Goal: Complete application form: Complete application form

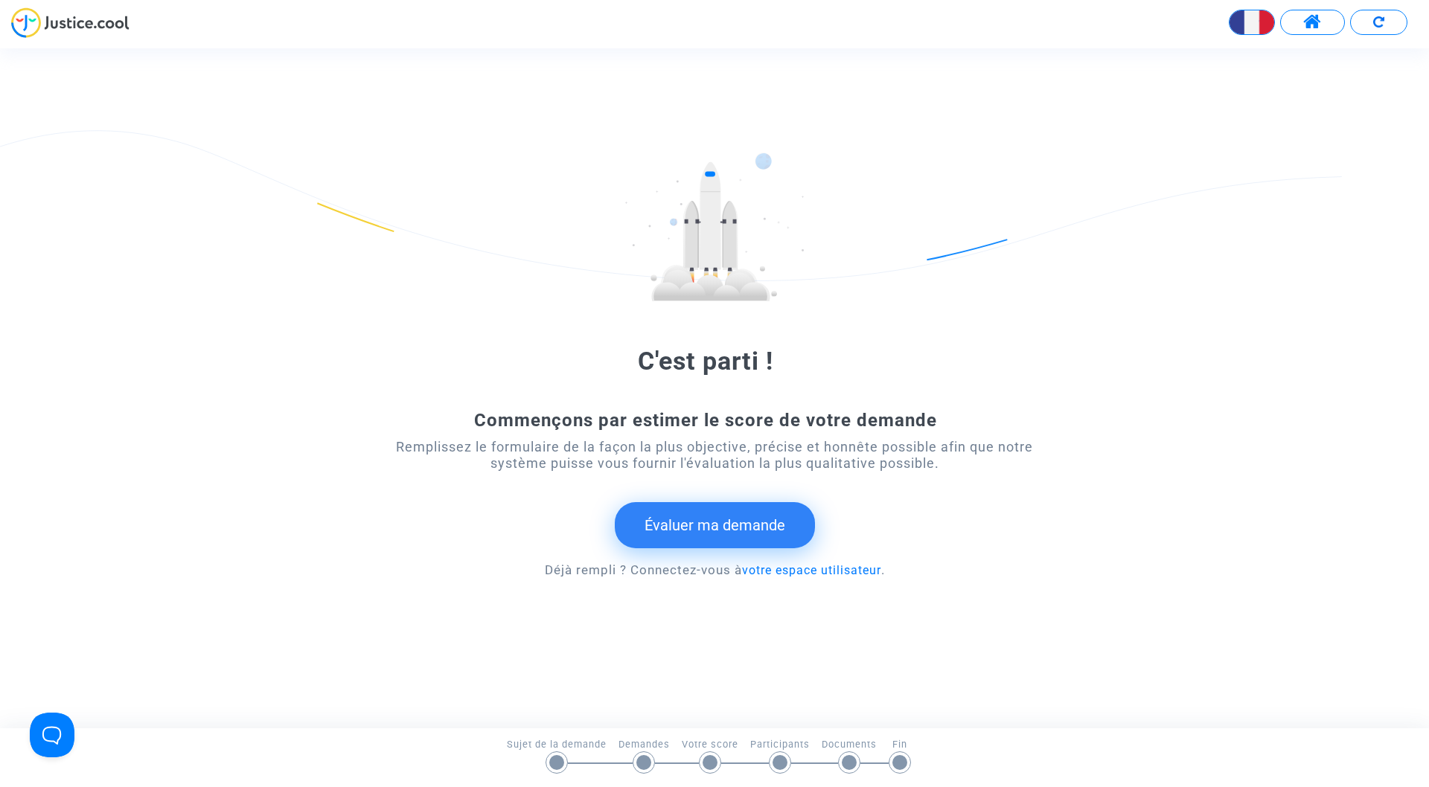
click at [720, 534] on button "Évaluer ma demande" at bounding box center [715, 525] width 200 height 46
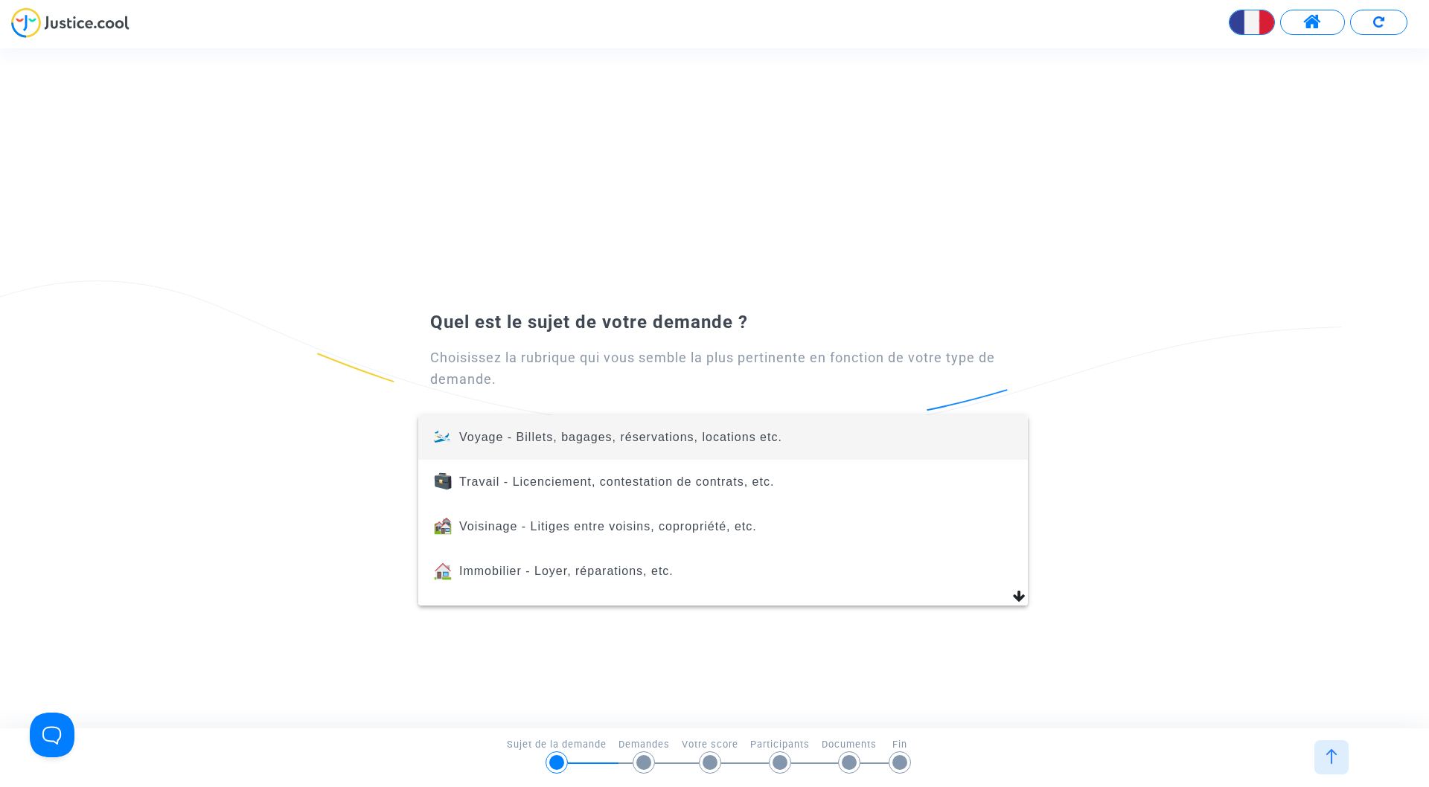
click at [554, 435] on span "Voyage - Billets, bagages, réservations, locations etc." at bounding box center [620, 437] width 323 height 13
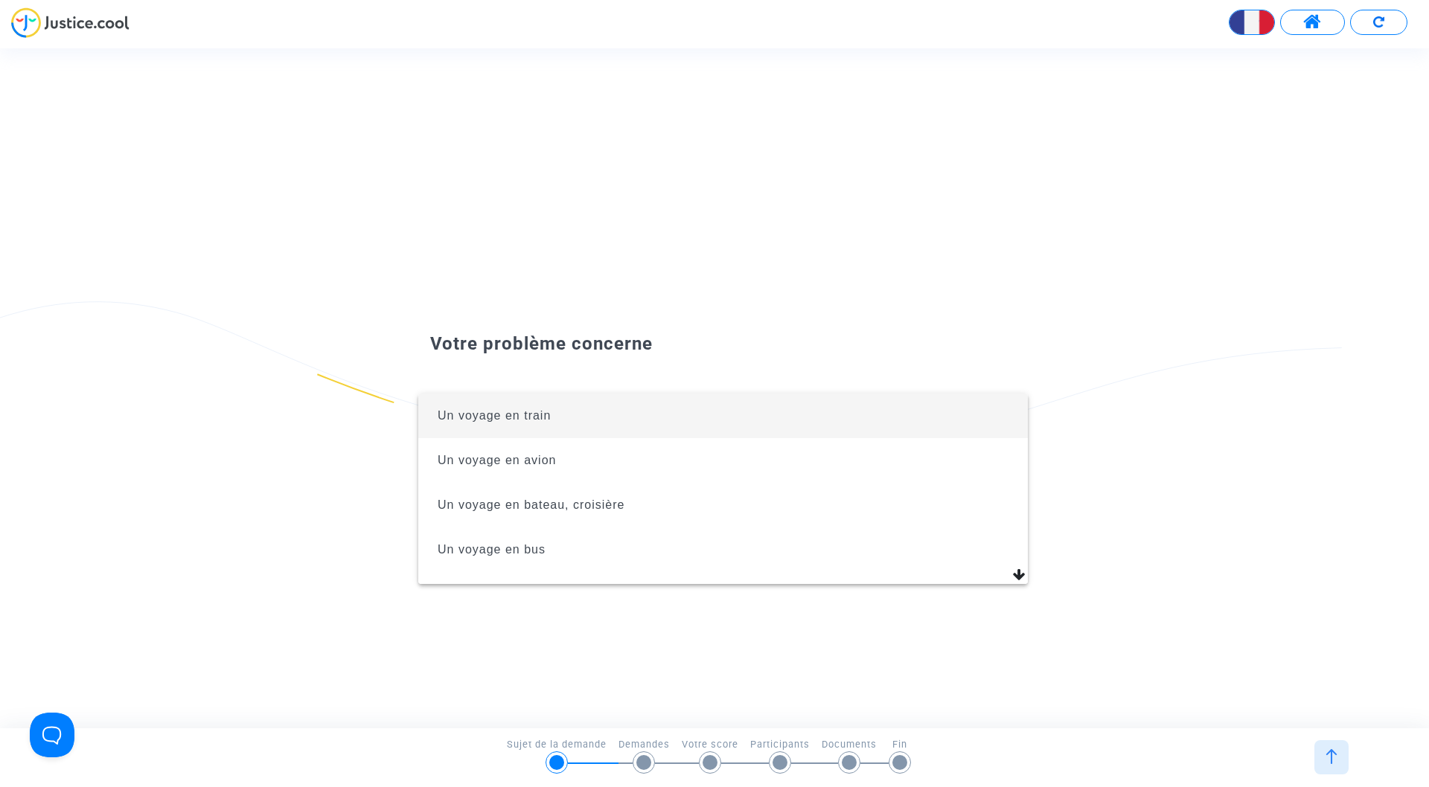
click at [1334, 749] on div at bounding box center [714, 393] width 1429 height 787
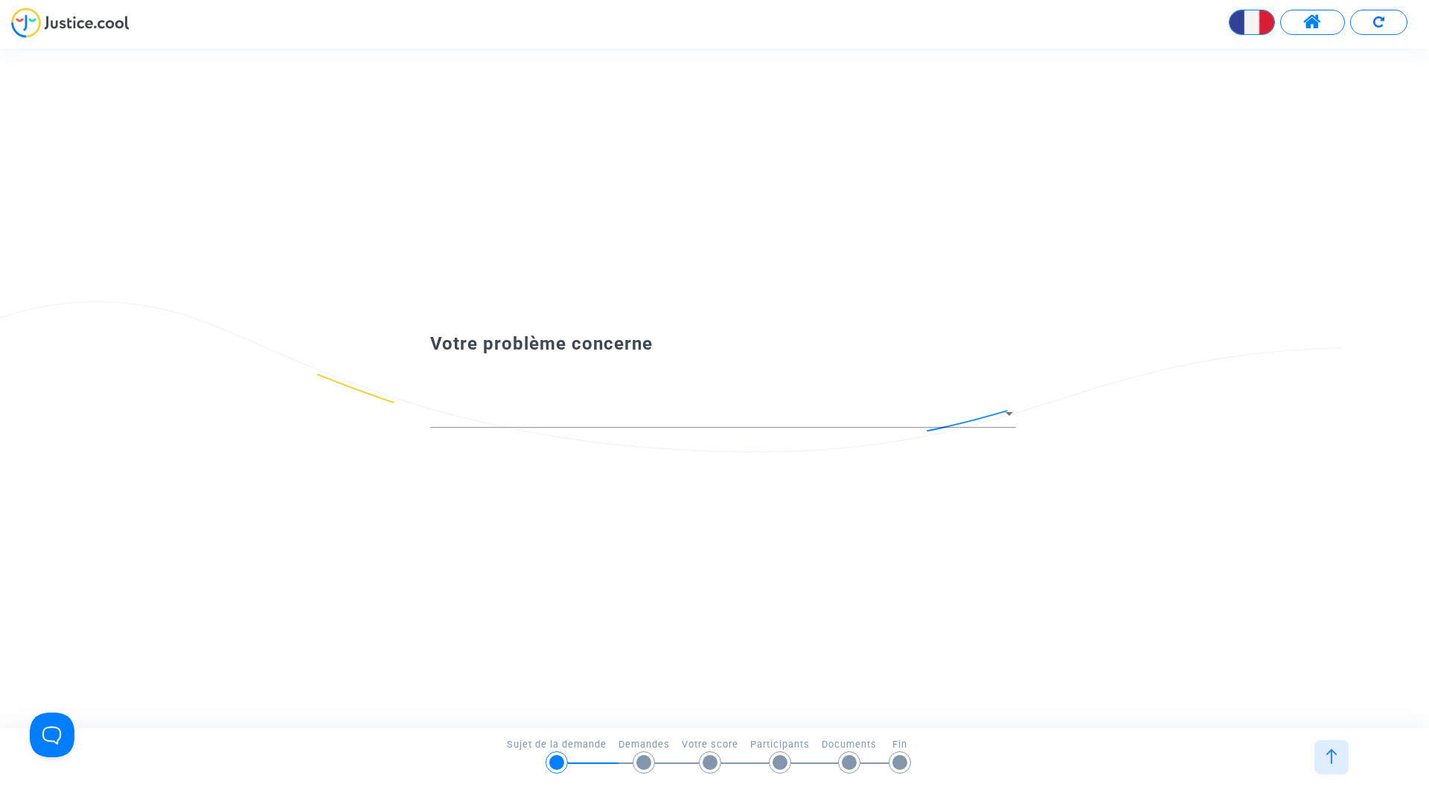
click at [558, 753] on div at bounding box center [556, 763] width 22 height 22
click at [1391, 22] on button at bounding box center [1378, 22] width 57 height 25
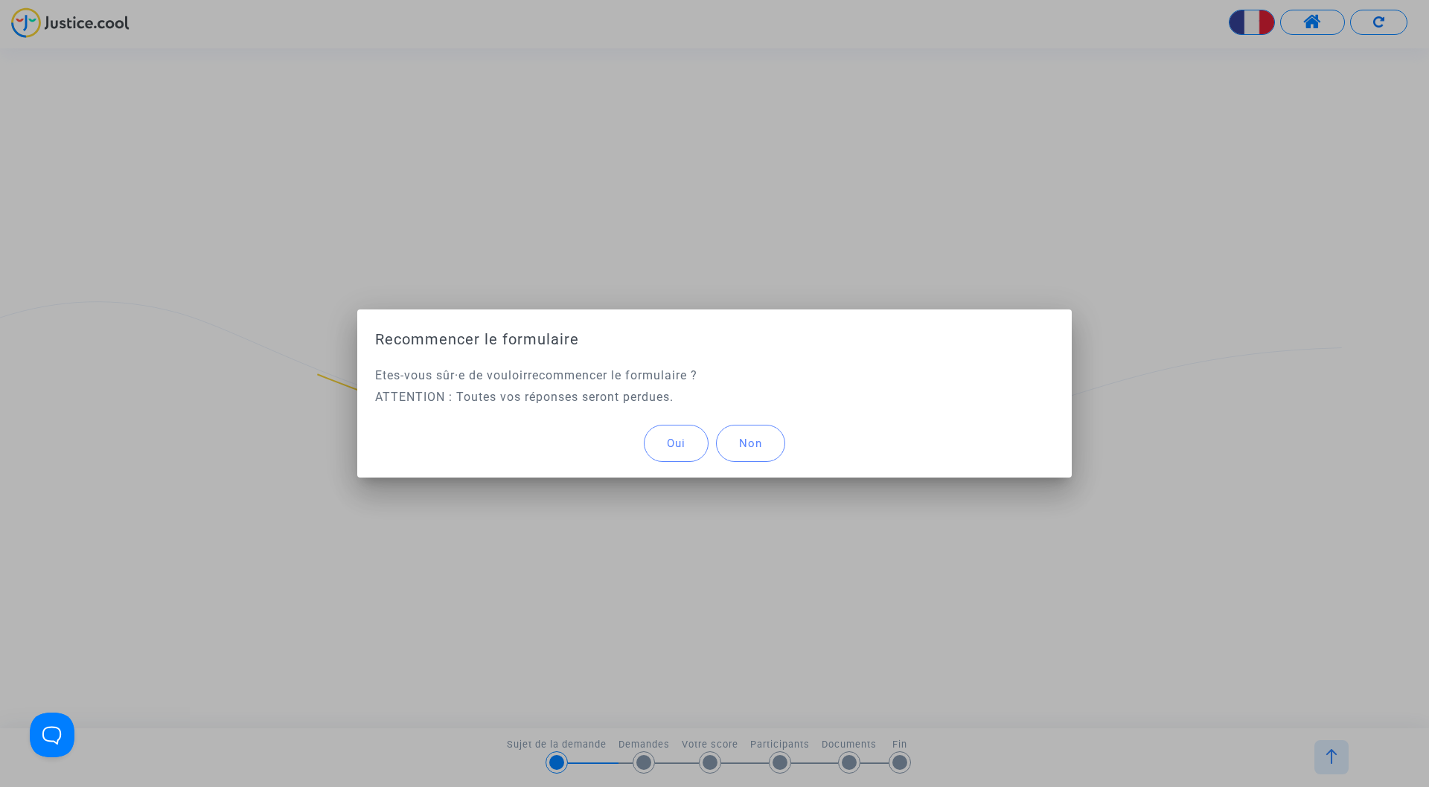
click at [699, 452] on button "Oui" at bounding box center [676, 443] width 65 height 37
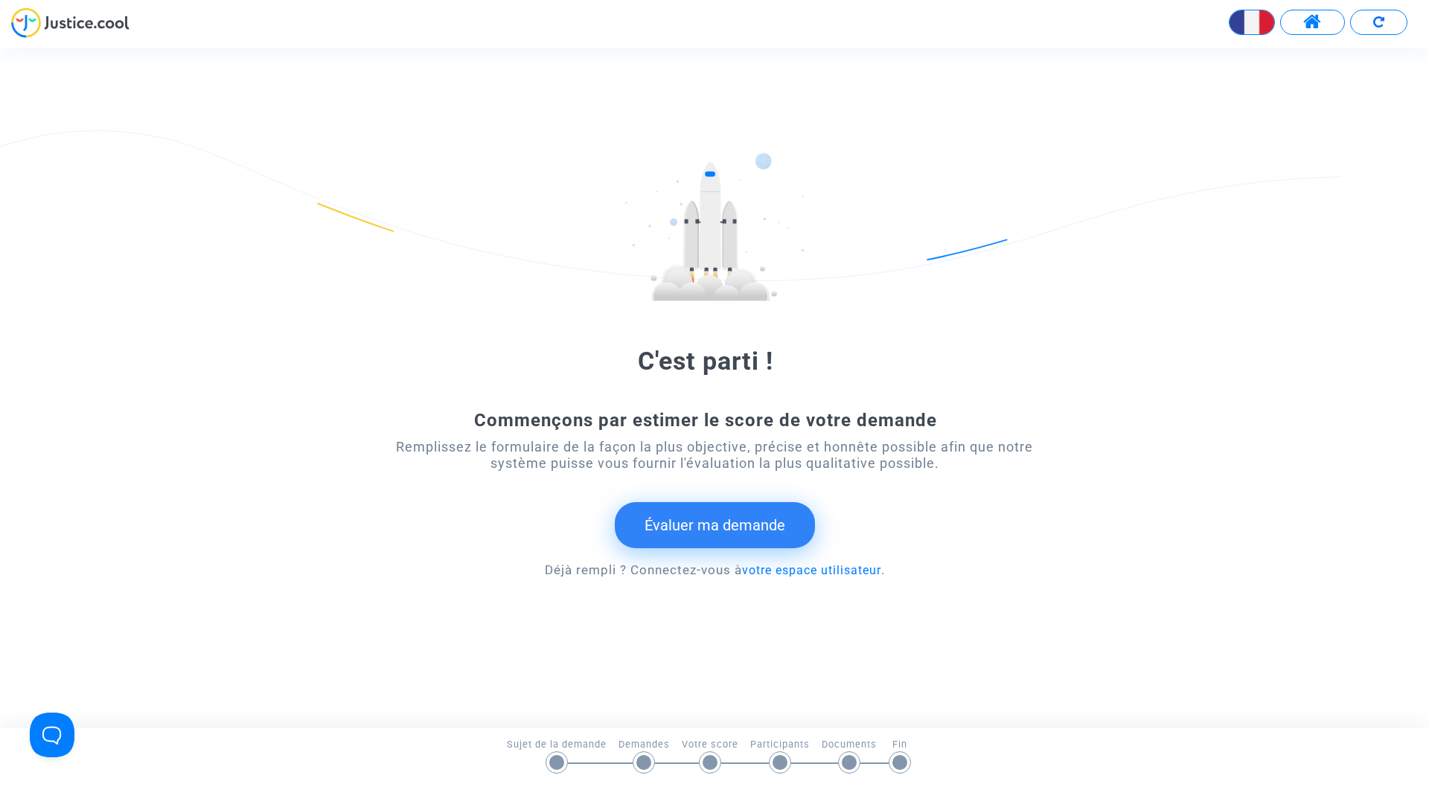
click at [721, 521] on button "Évaluer ma demande" at bounding box center [715, 525] width 200 height 46
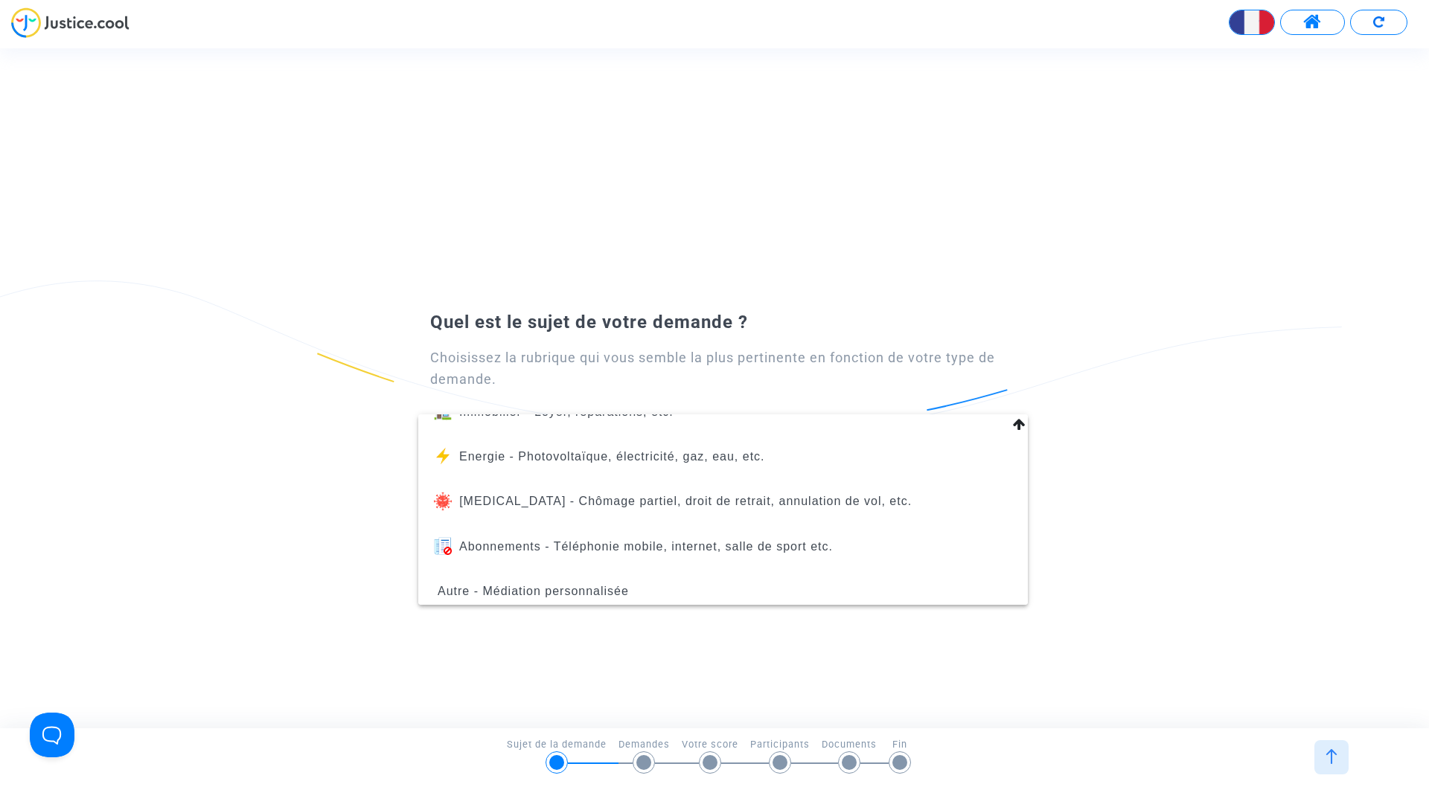
scroll to position [165, 0]
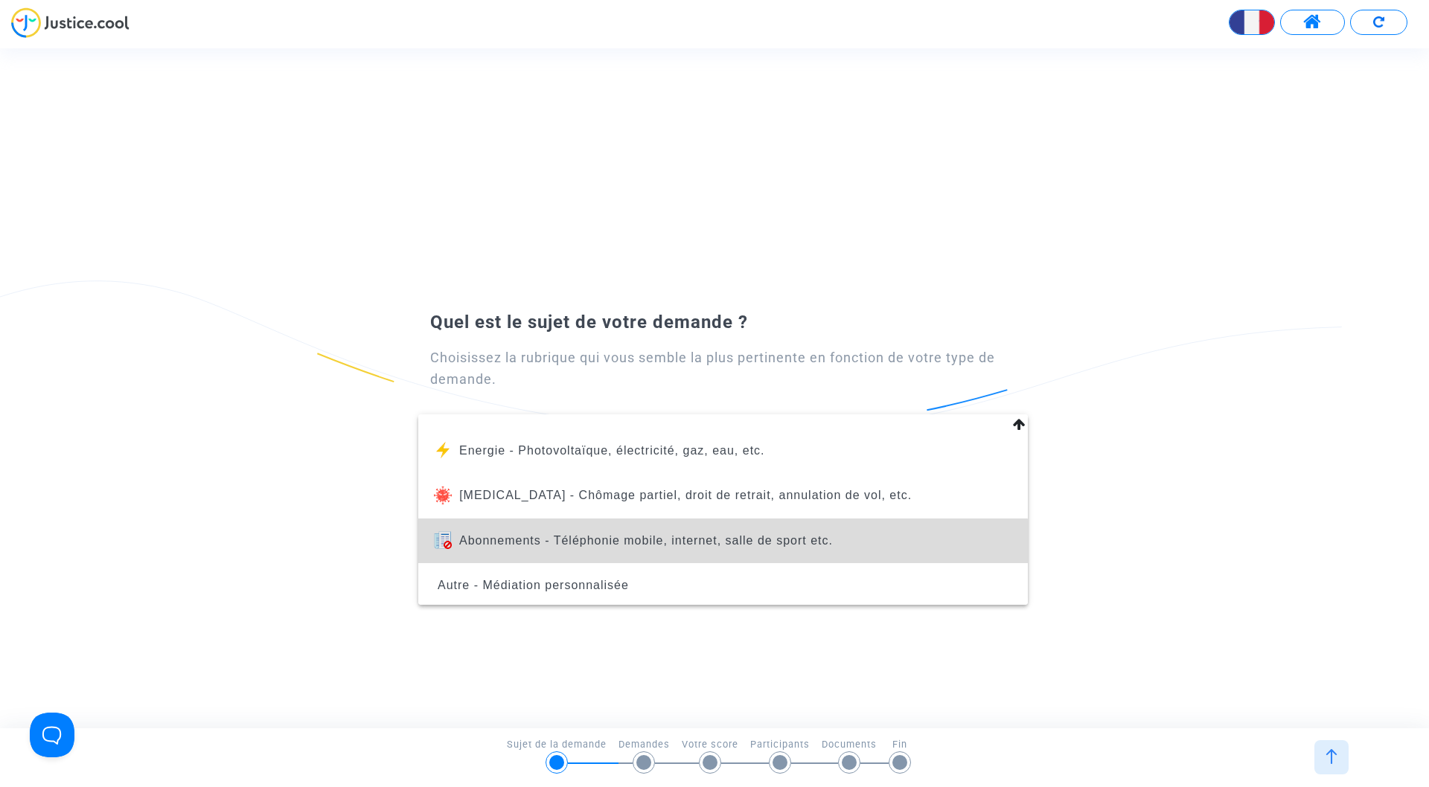
click at [592, 546] on span "Abonnements - Téléphonie mobile, internet, salle de sport etc." at bounding box center [646, 540] width 374 height 13
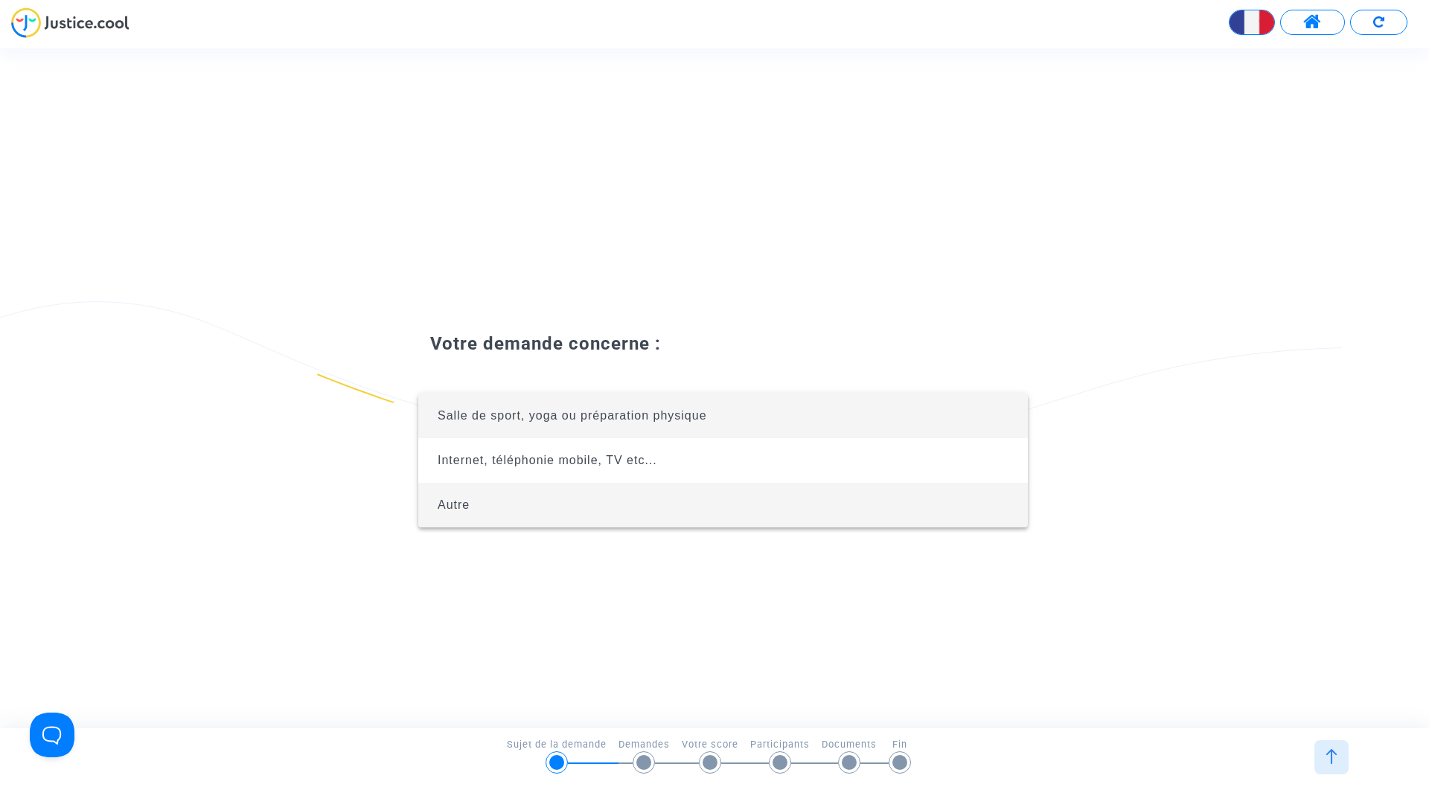
click at [478, 504] on span "Autre" at bounding box center [723, 505] width 586 height 45
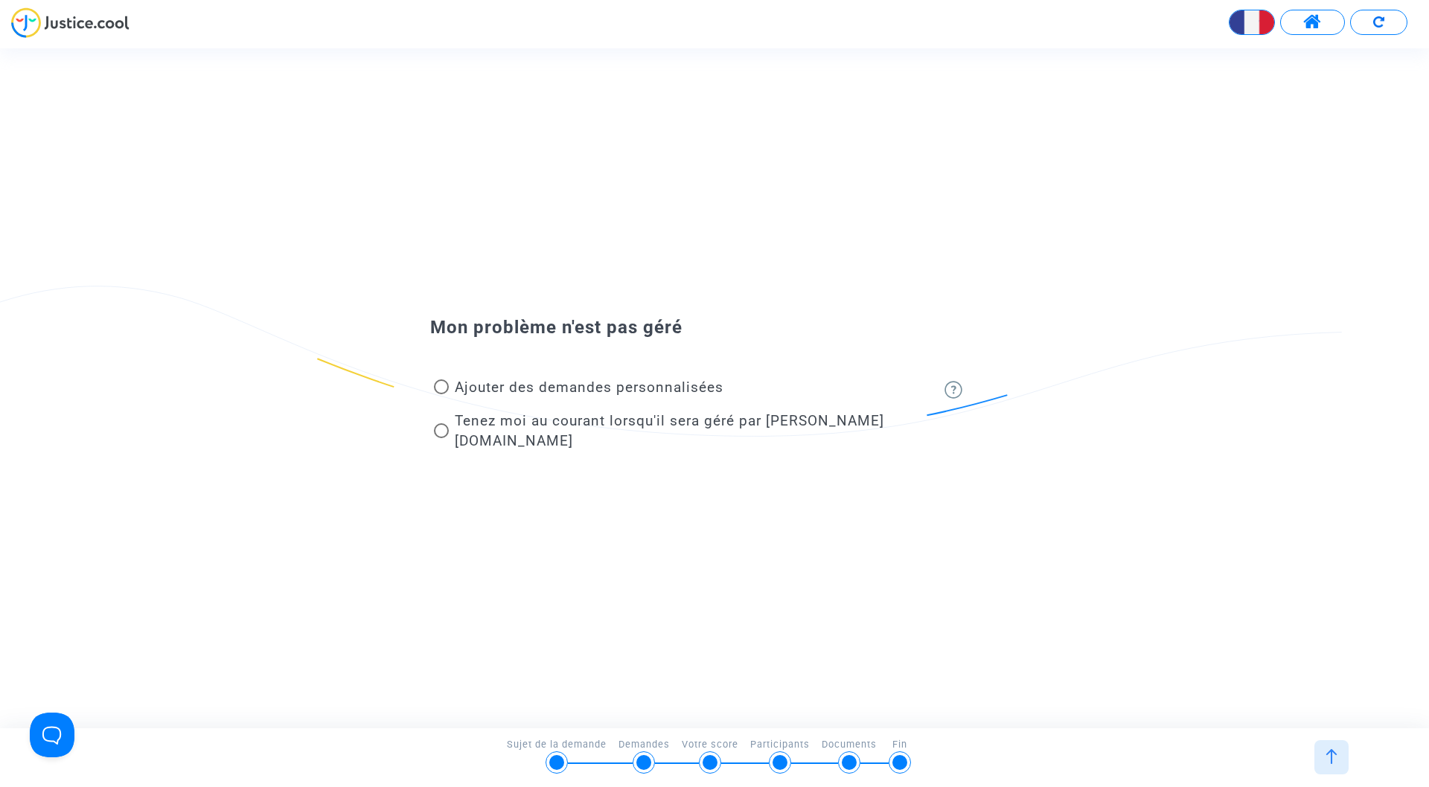
click at [1382, 16] on img at bounding box center [1378, 21] width 11 height 11
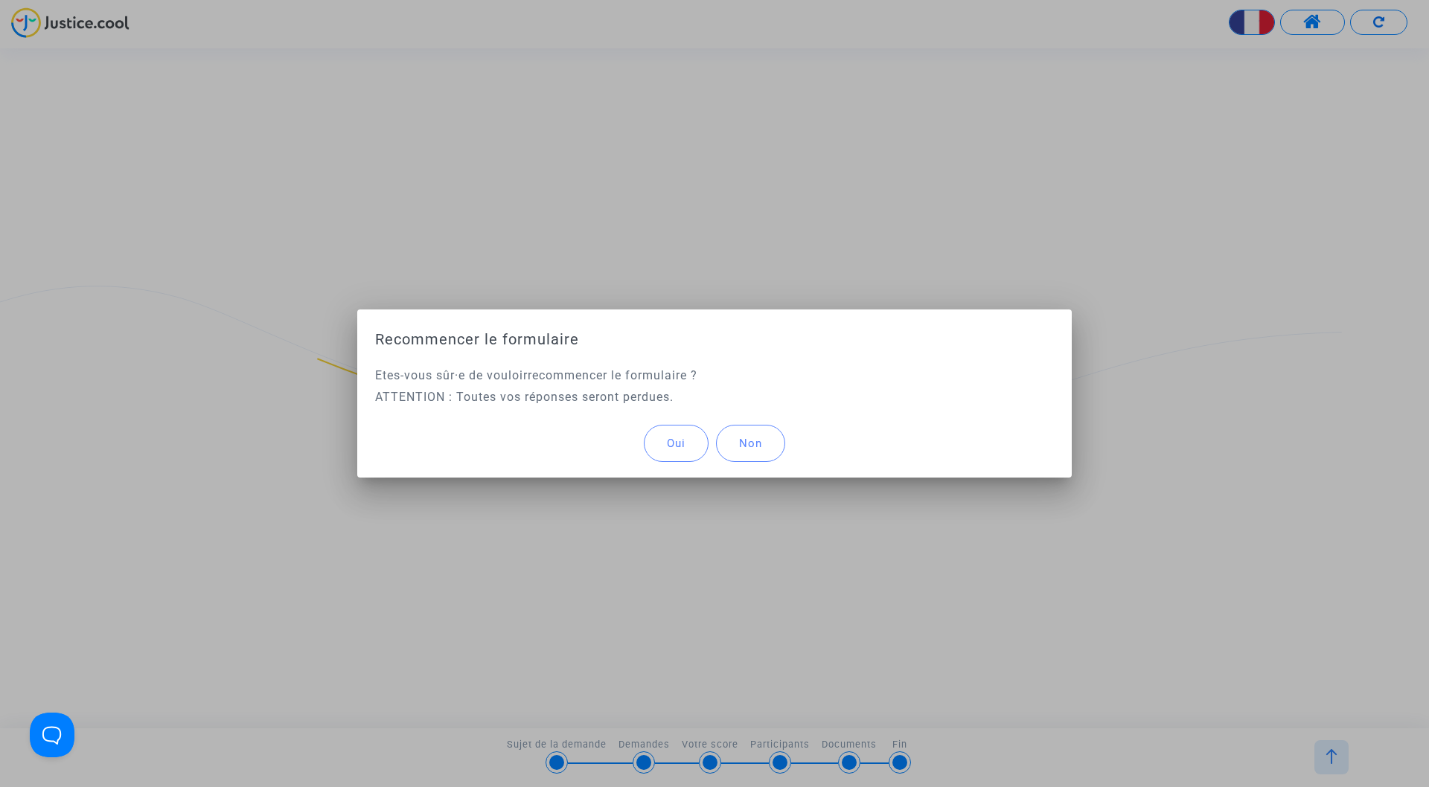
click at [689, 439] on button "Oui" at bounding box center [676, 443] width 65 height 37
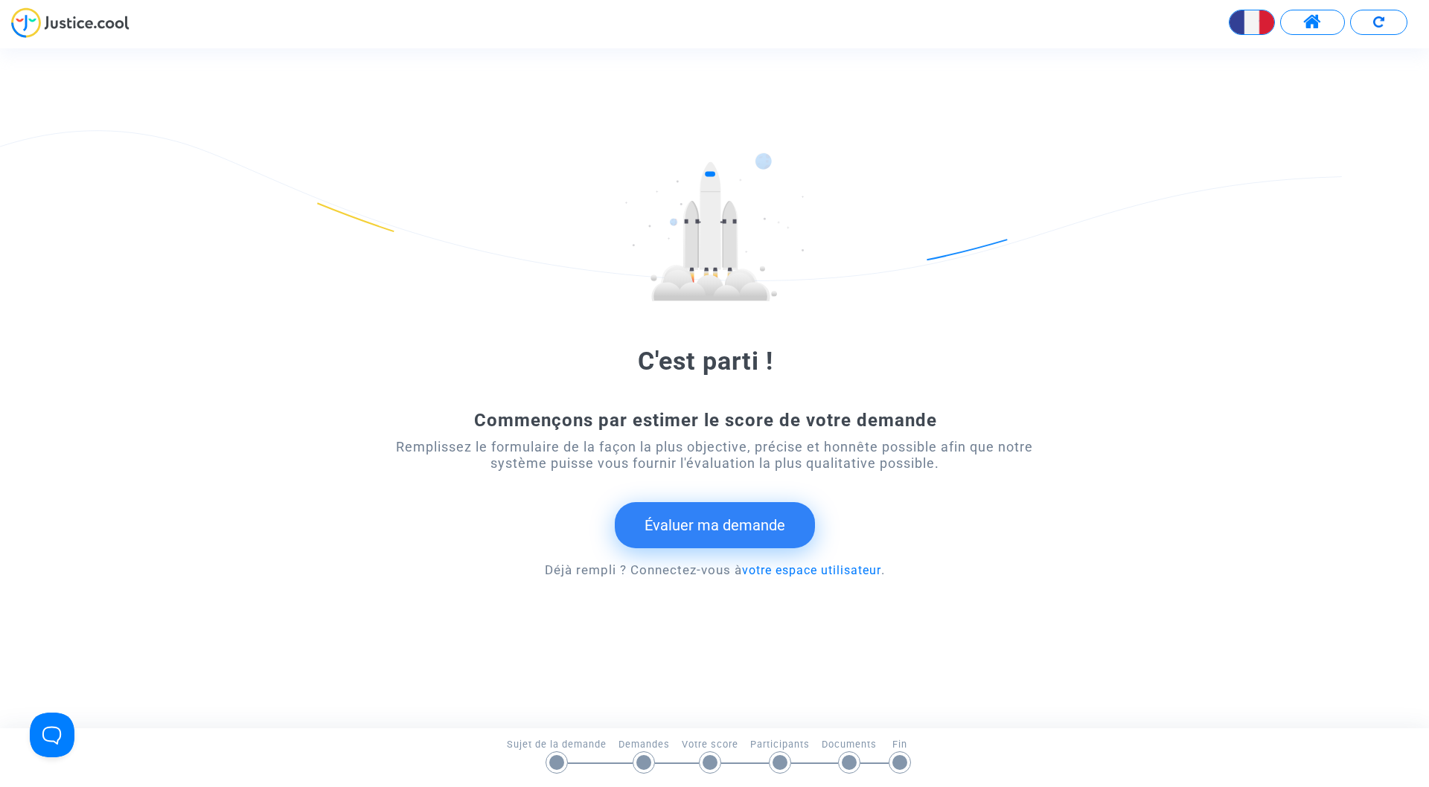
click at [672, 531] on button "Évaluer ma demande" at bounding box center [715, 525] width 200 height 46
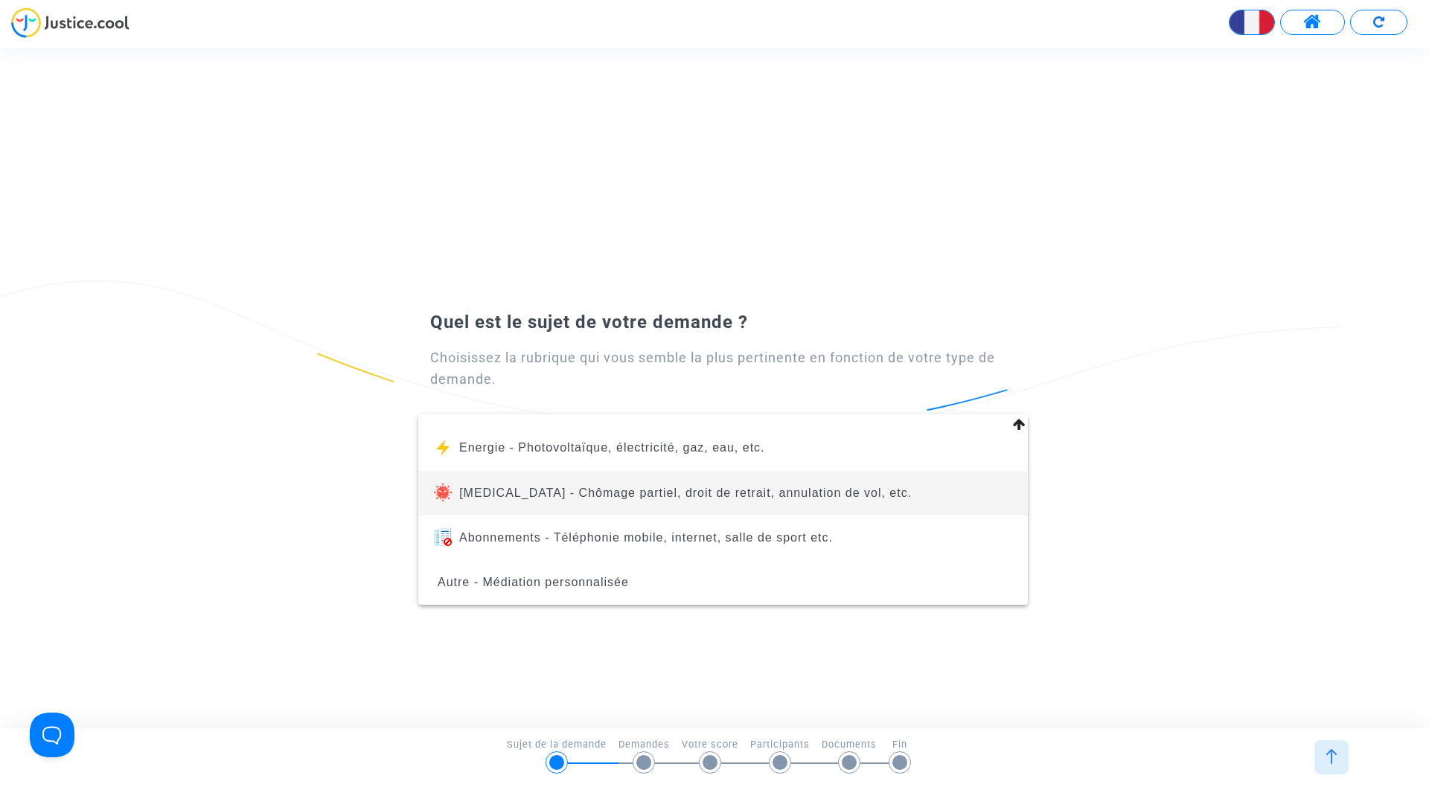
scroll to position [168, 0]
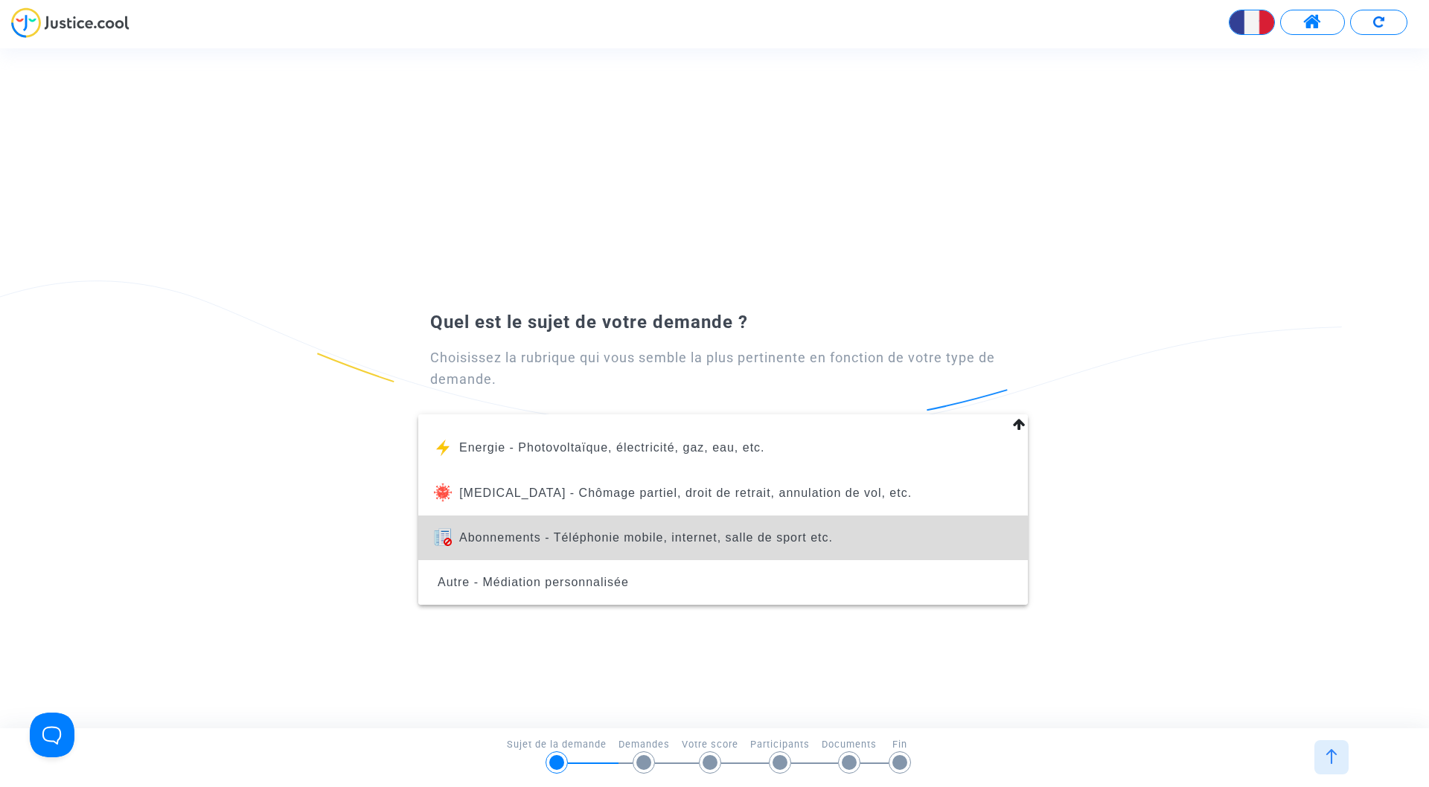
click at [589, 543] on span "Abonnements - Téléphonie mobile, internet, salle de sport etc." at bounding box center [646, 537] width 374 height 13
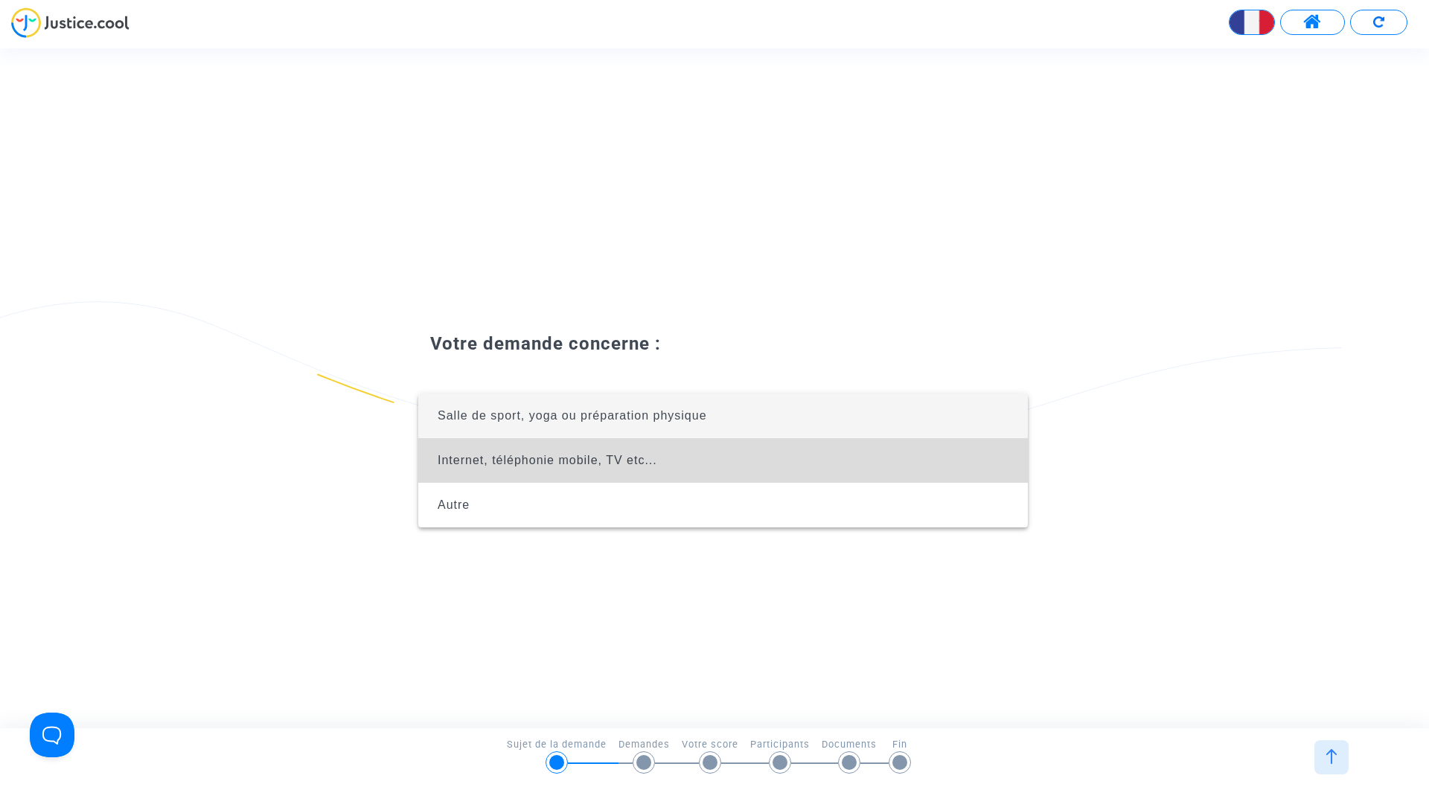
click at [531, 463] on span "Internet, téléphonie mobile, TV etc..." at bounding box center [548, 460] width 220 height 13
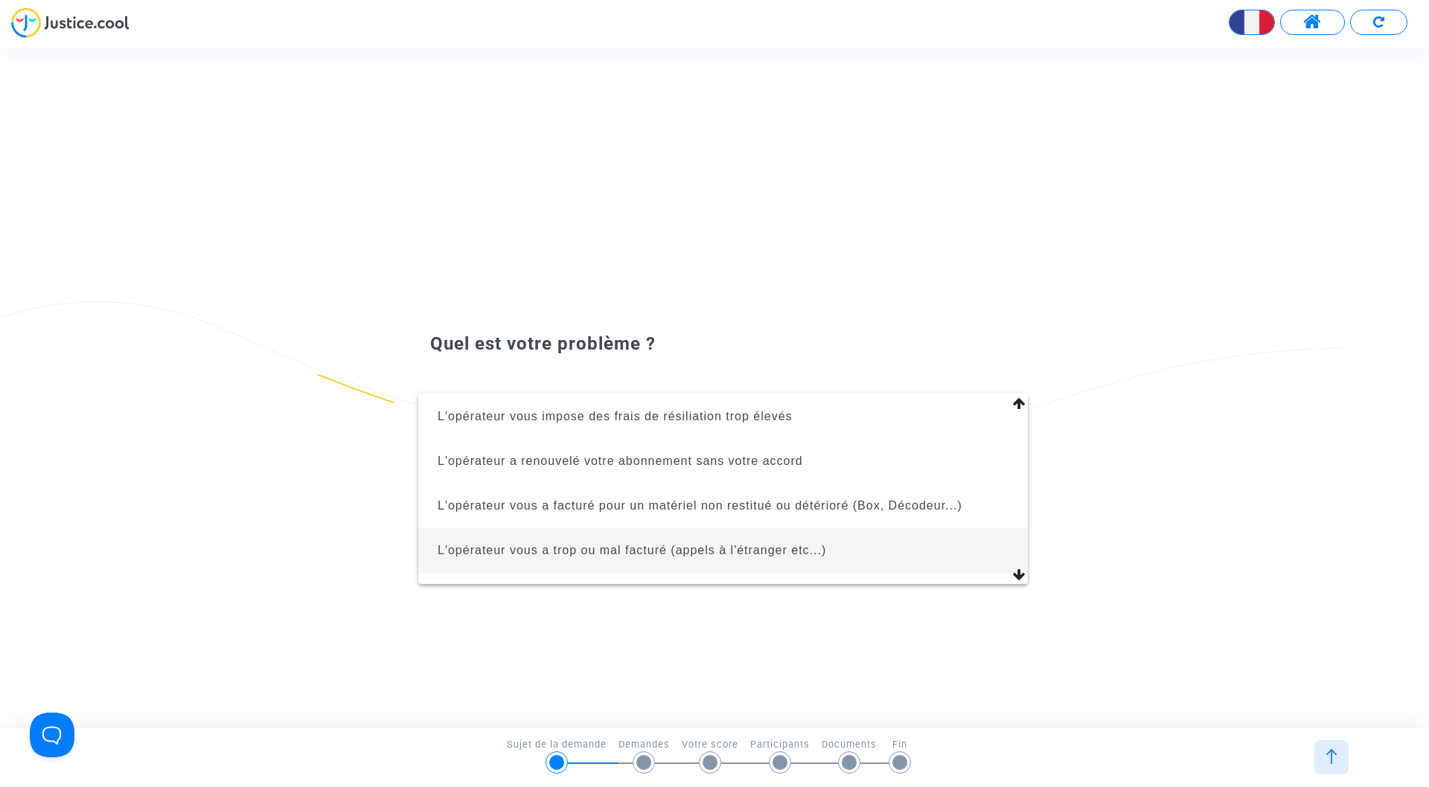
scroll to position [68, 0]
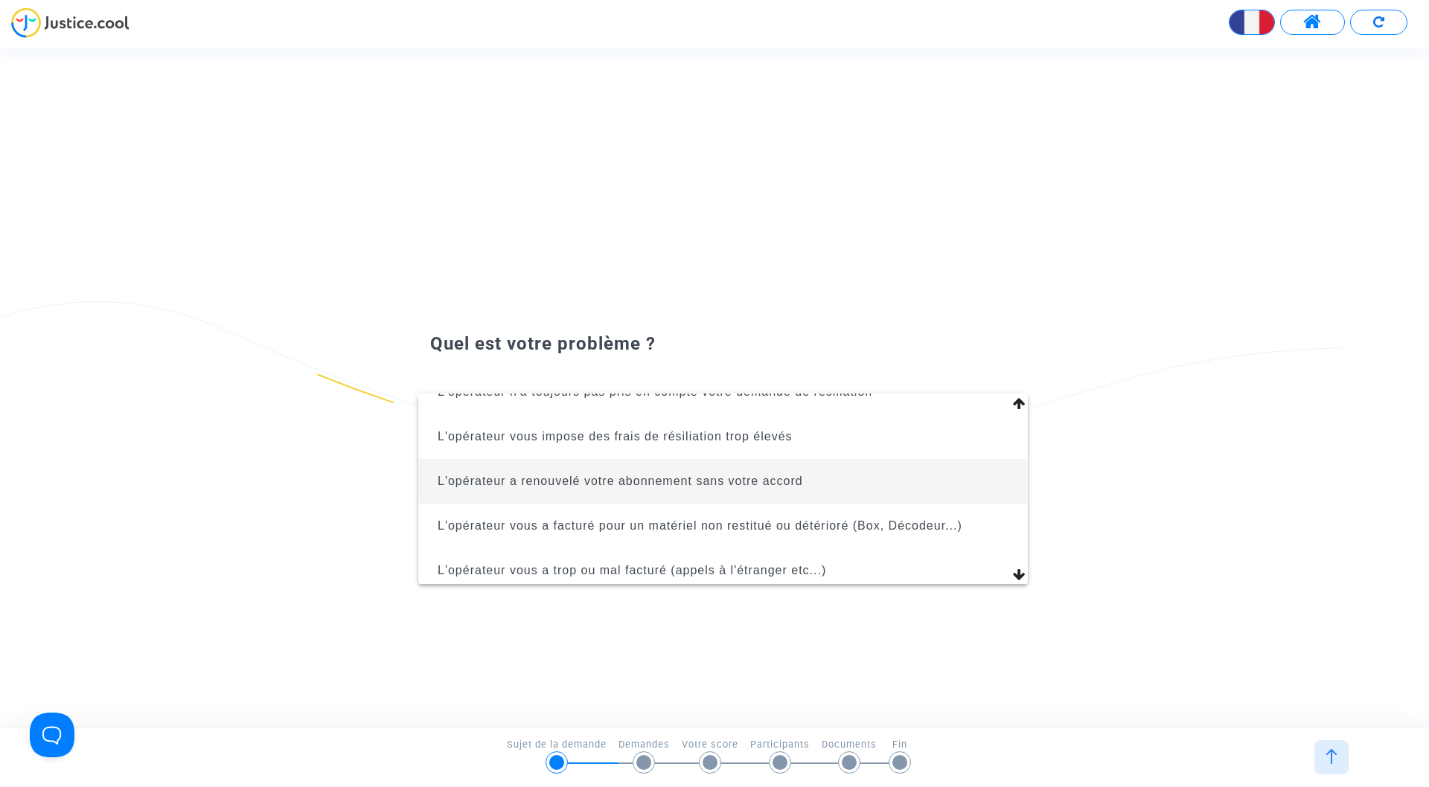
click at [619, 484] on span "L'opérateur a renouvelé votre abonnement sans votre accord" at bounding box center [620, 481] width 365 height 13
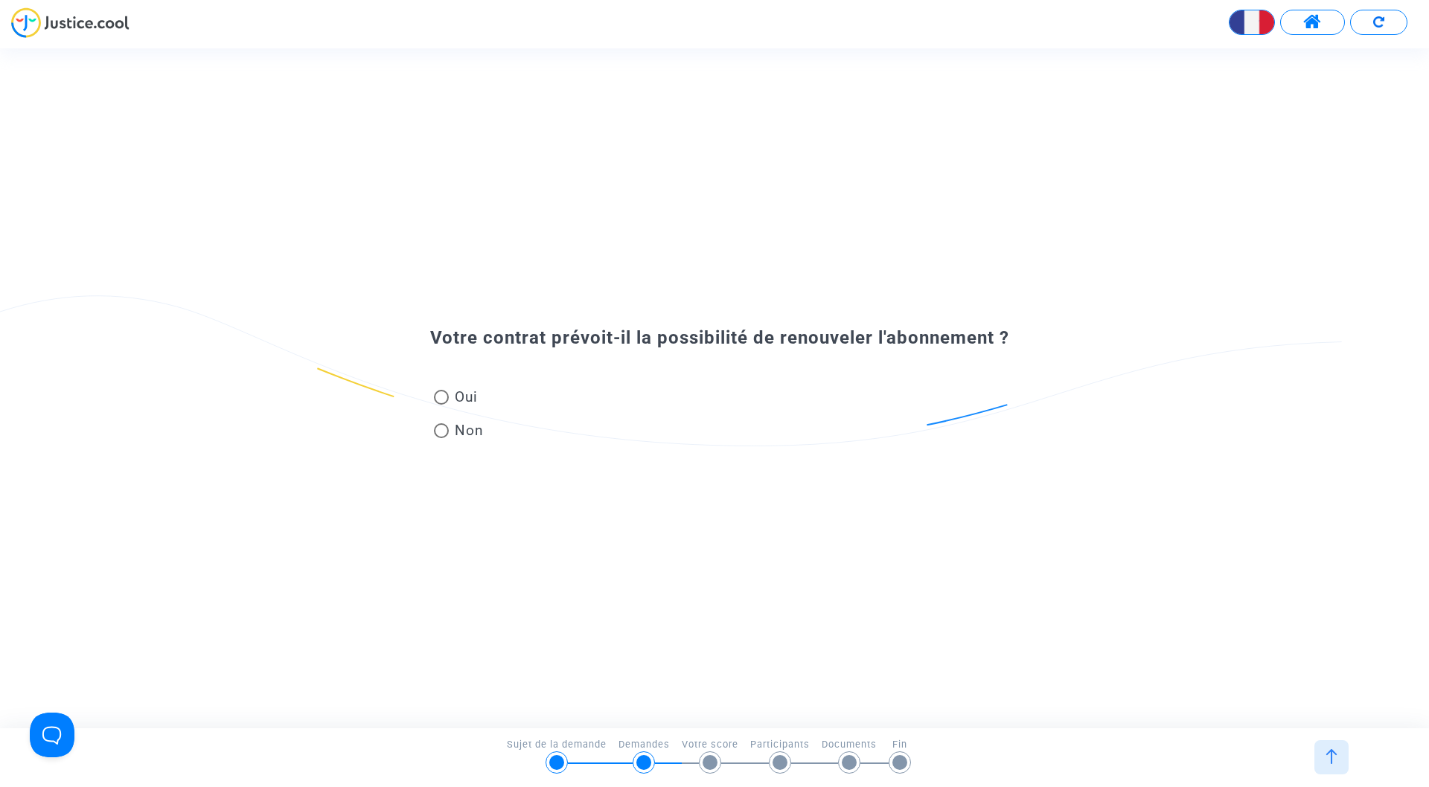
click at [443, 394] on span at bounding box center [441, 397] width 15 height 15
click at [441, 405] on input "Oui" at bounding box center [440, 405] width 1 height 1
radio input "true"
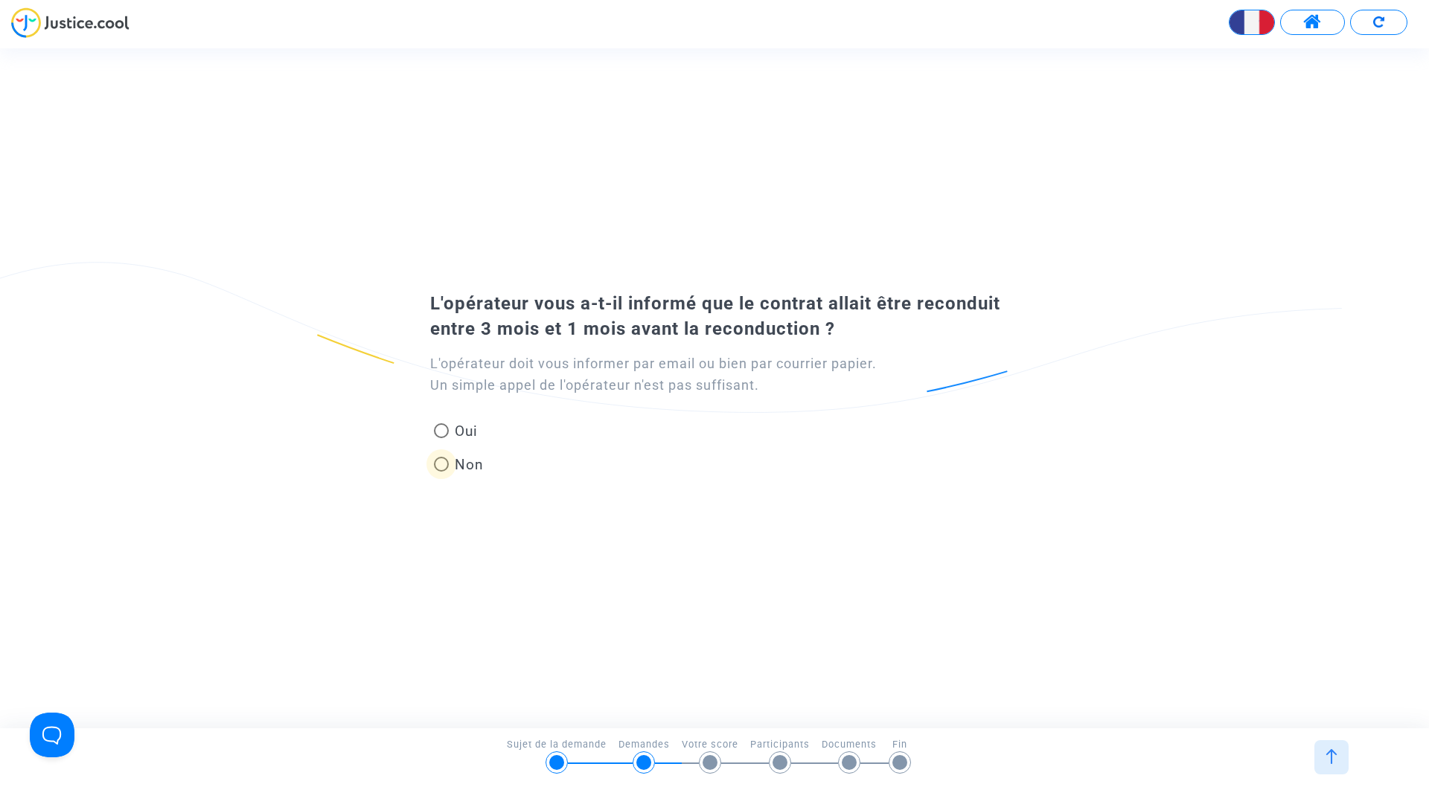
click at [445, 465] on span at bounding box center [441, 464] width 15 height 15
click at [441, 472] on input "Non" at bounding box center [440, 472] width 1 height 1
radio input "true"
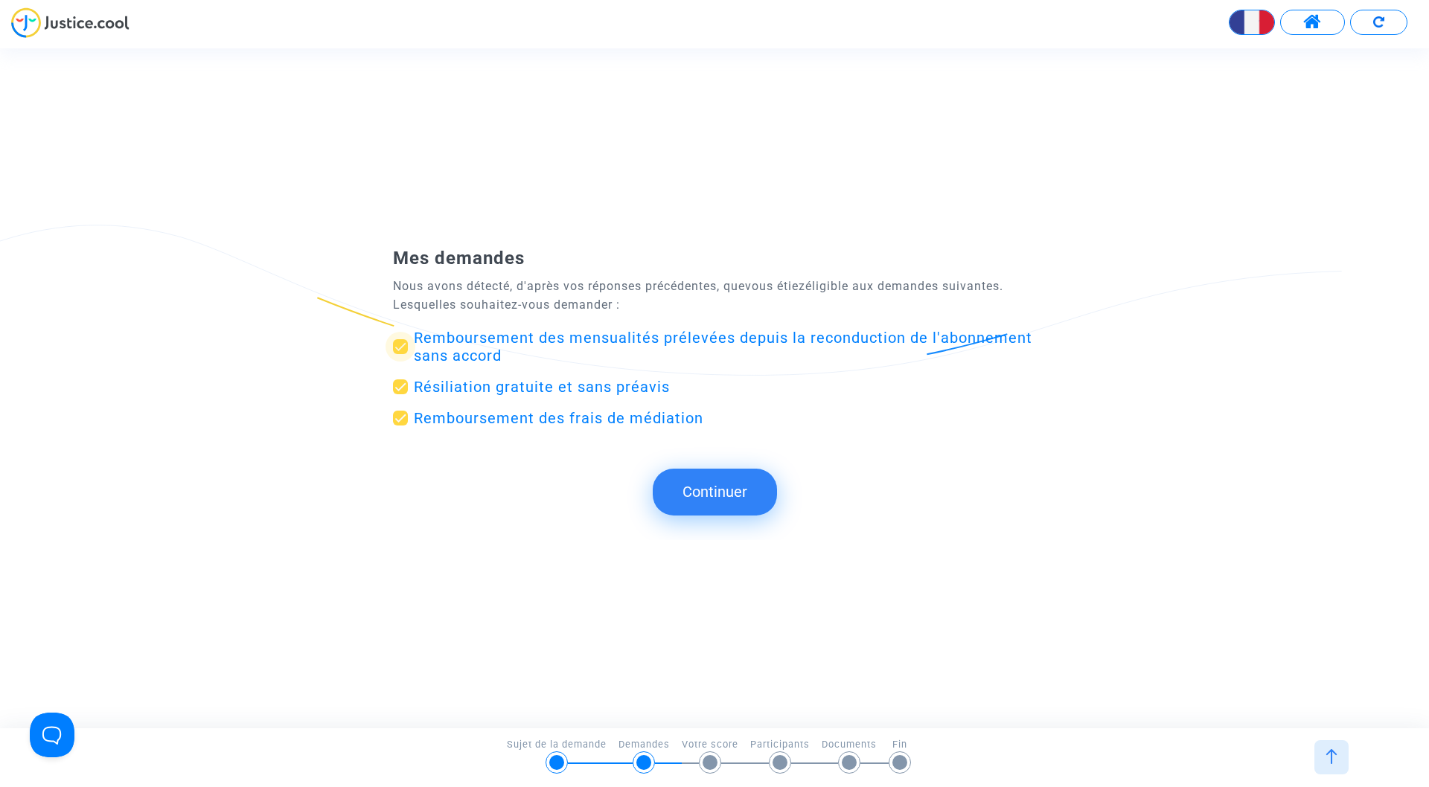
click at [514, 337] on span "Remboursement des mensualités prélevées depuis la reconduction de l'abonnement …" at bounding box center [723, 347] width 618 height 36
click at [400, 354] on input "Remboursement des mensualités prélevées depuis la reconduction de l'abonnement …" at bounding box center [400, 354] width 1 height 1
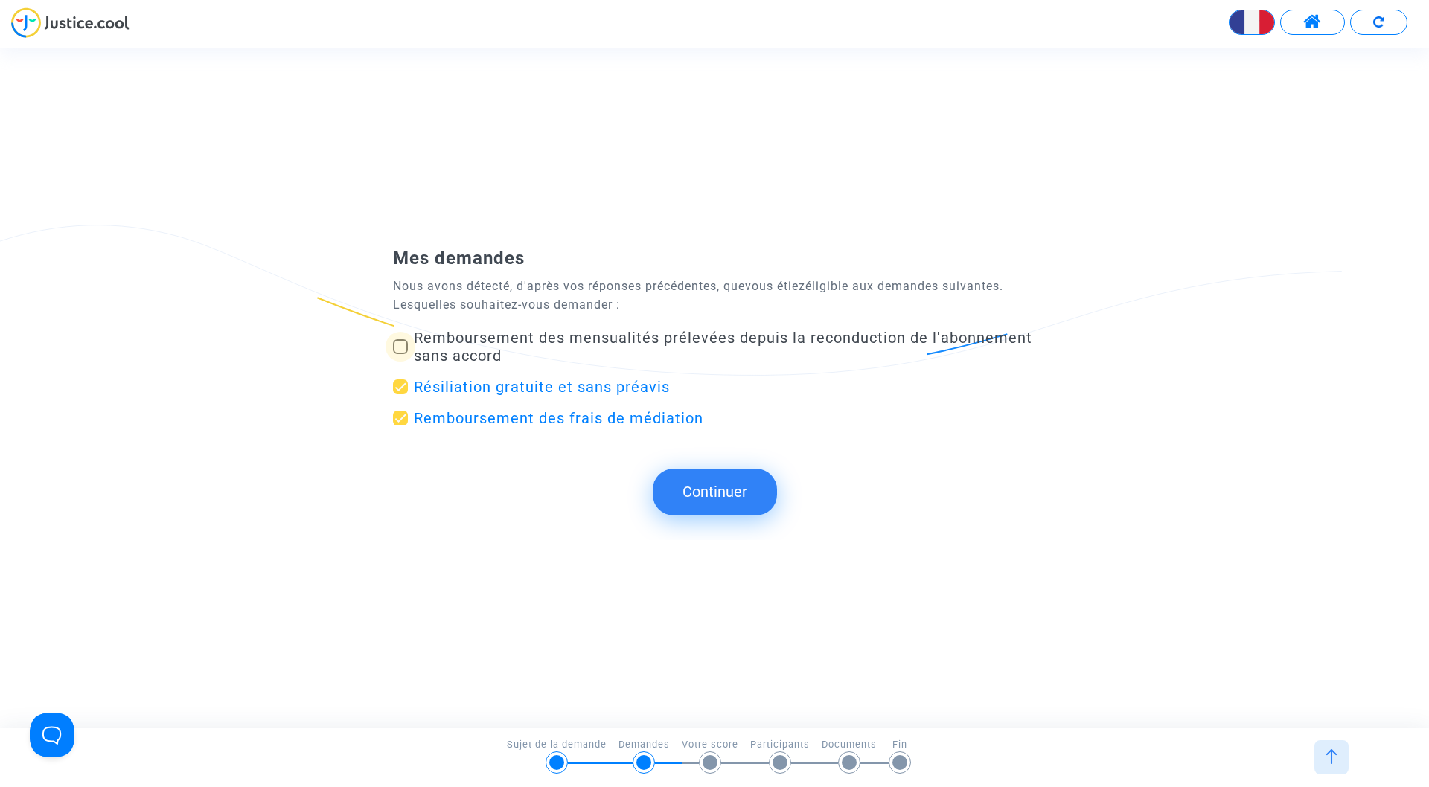
click at [412, 346] on label "Remboursement des mensualités prélevées depuis la reconduction de l'abonnement …" at bounding box center [714, 347] width 643 height 36
click at [400, 354] on input "Remboursement des mensualités prélevées depuis la reconduction de l'abonnement …" at bounding box center [400, 354] width 1 height 1
checkbox input "true"
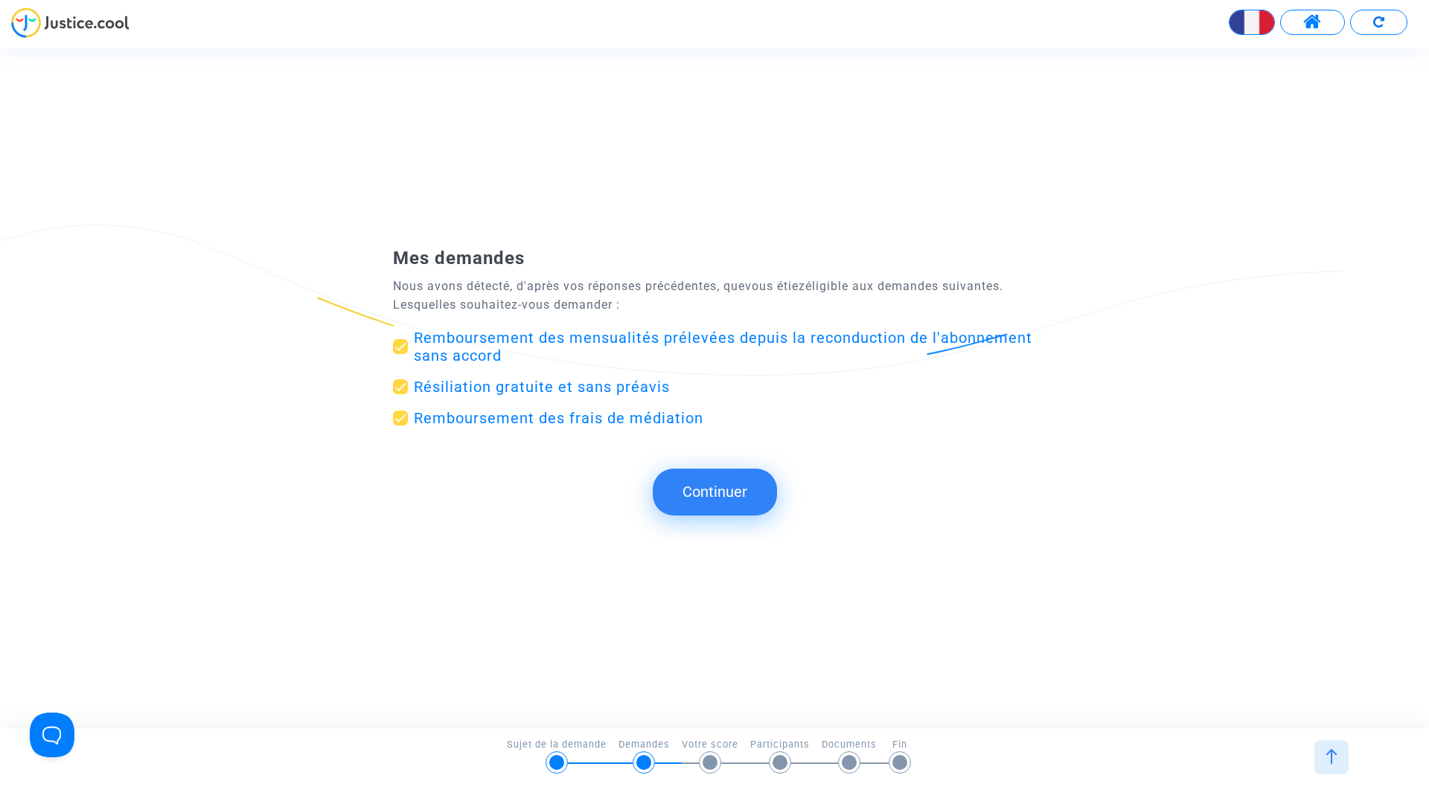
click at [711, 500] on button "Continuer" at bounding box center [715, 492] width 124 height 46
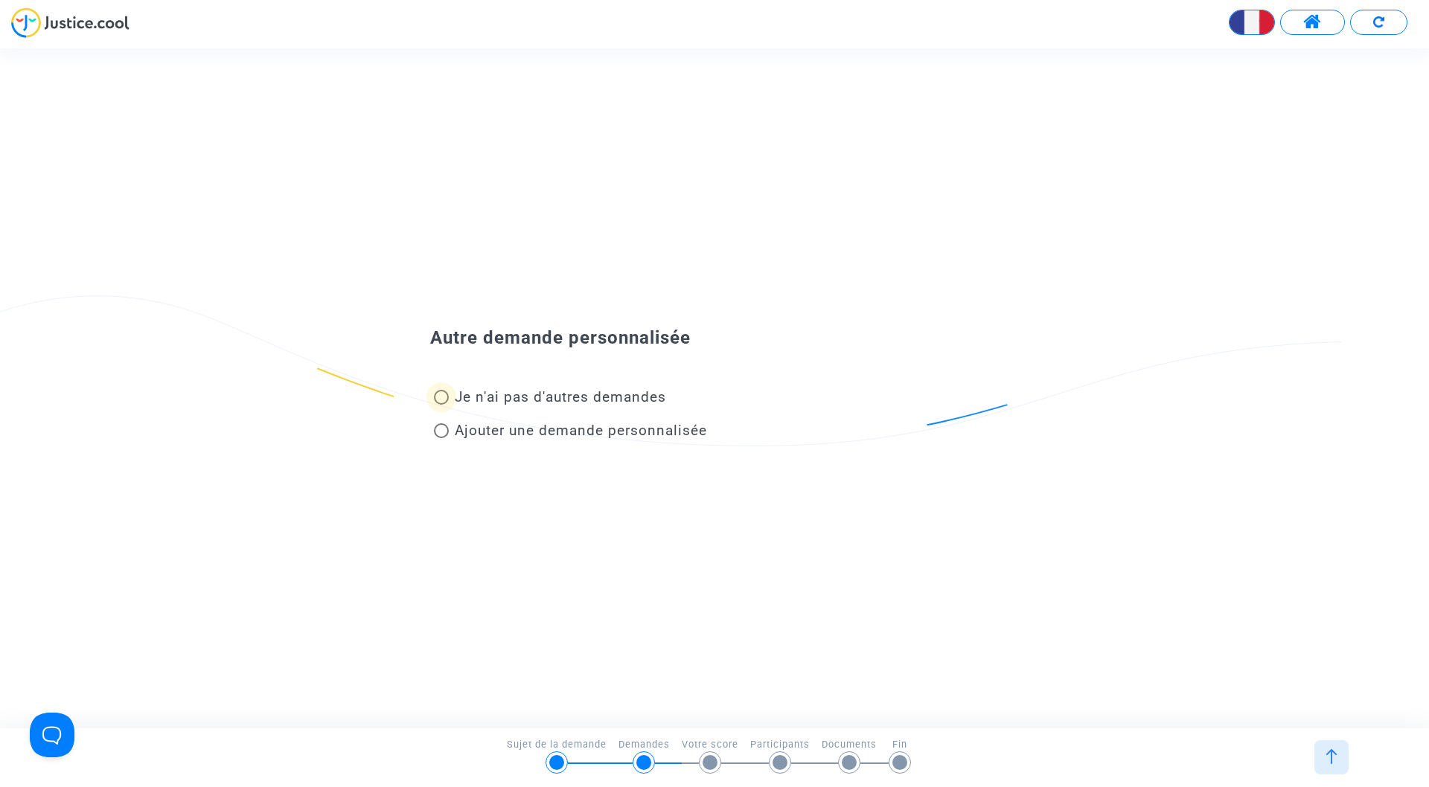
click at [445, 395] on span at bounding box center [441, 397] width 15 height 15
click at [441, 405] on input "Je n'ai pas d'autres demandes" at bounding box center [440, 405] width 1 height 1
radio input "true"
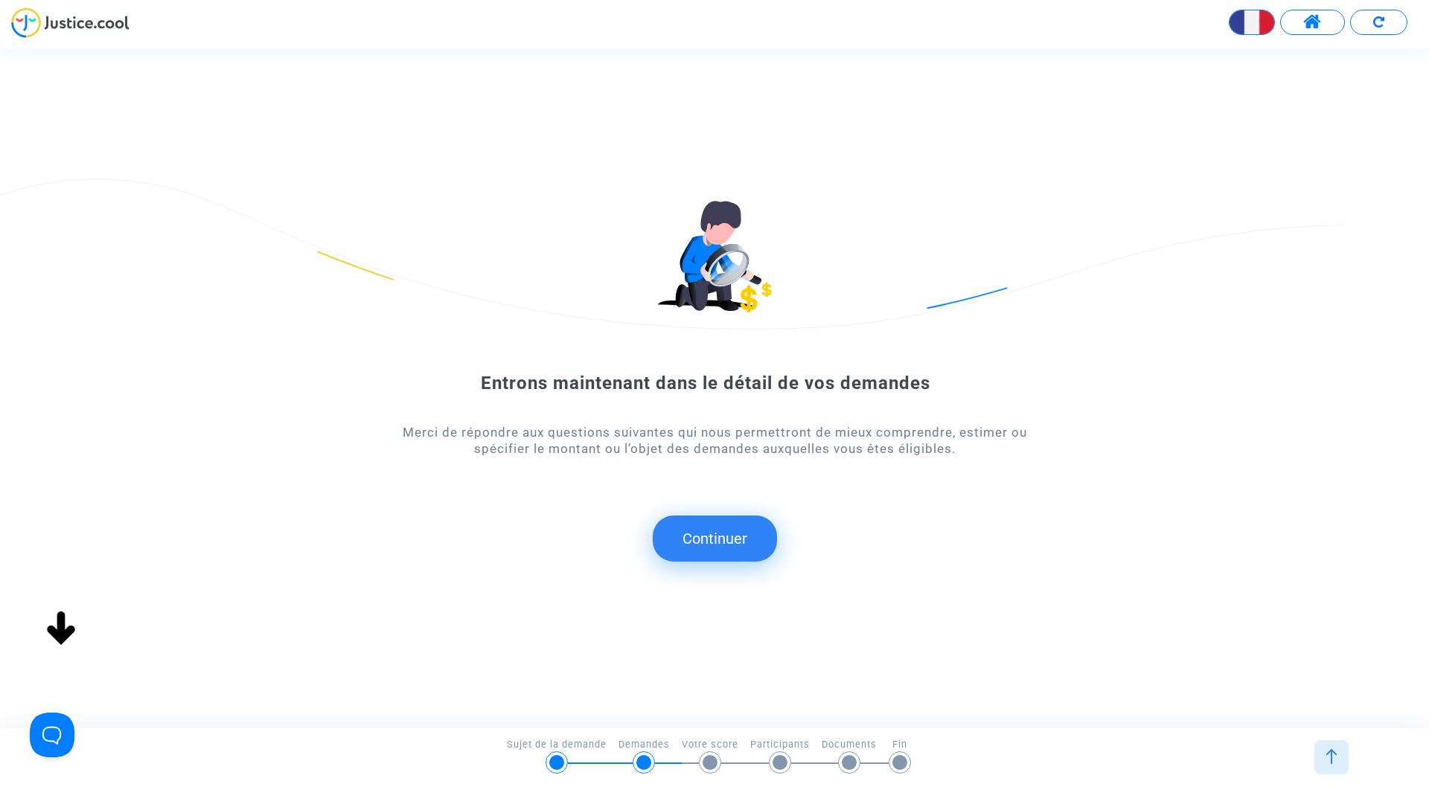
click at [751, 544] on button "Continuer" at bounding box center [715, 539] width 124 height 46
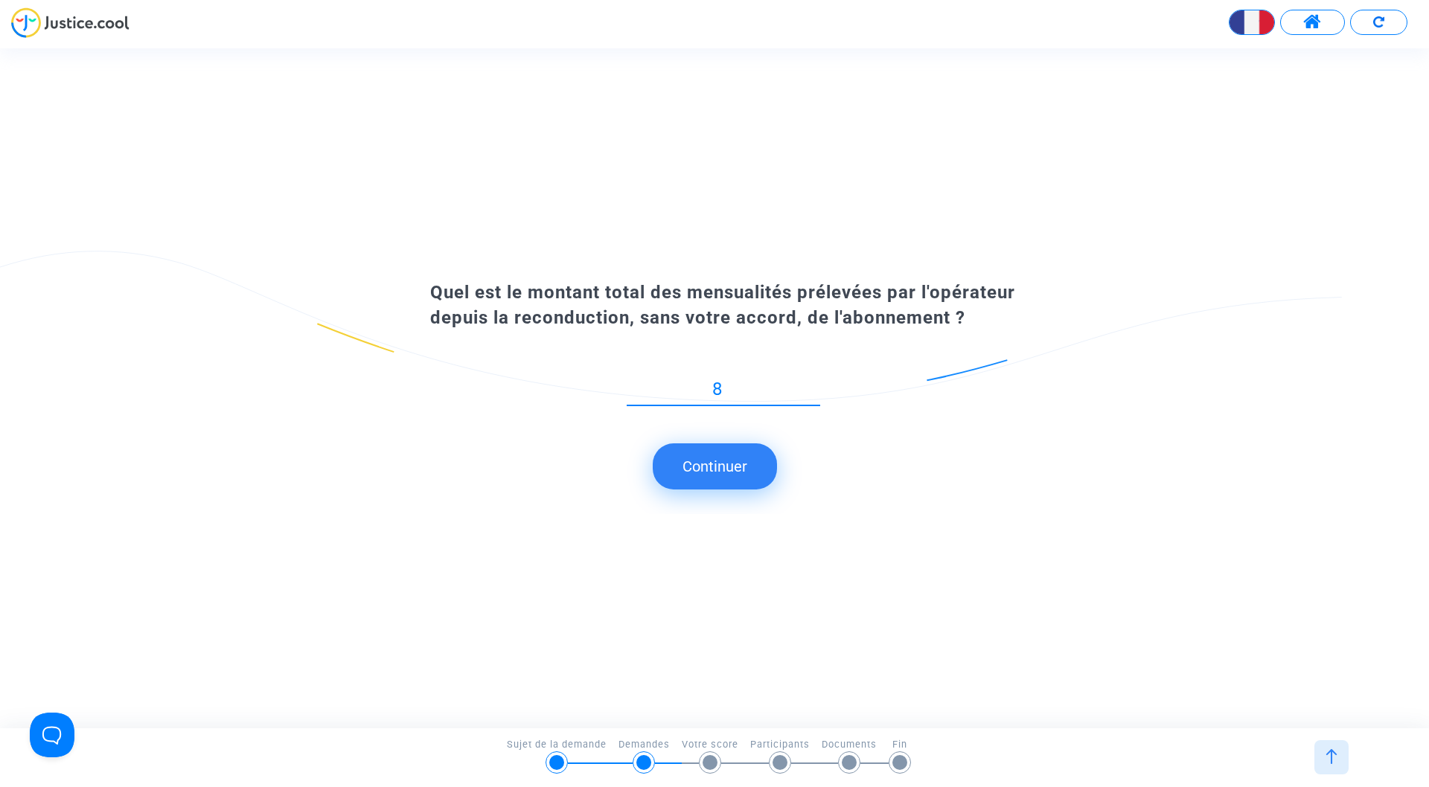
type input "89"
type input "89.99"
click at [737, 472] on button "Continuer" at bounding box center [715, 466] width 124 height 46
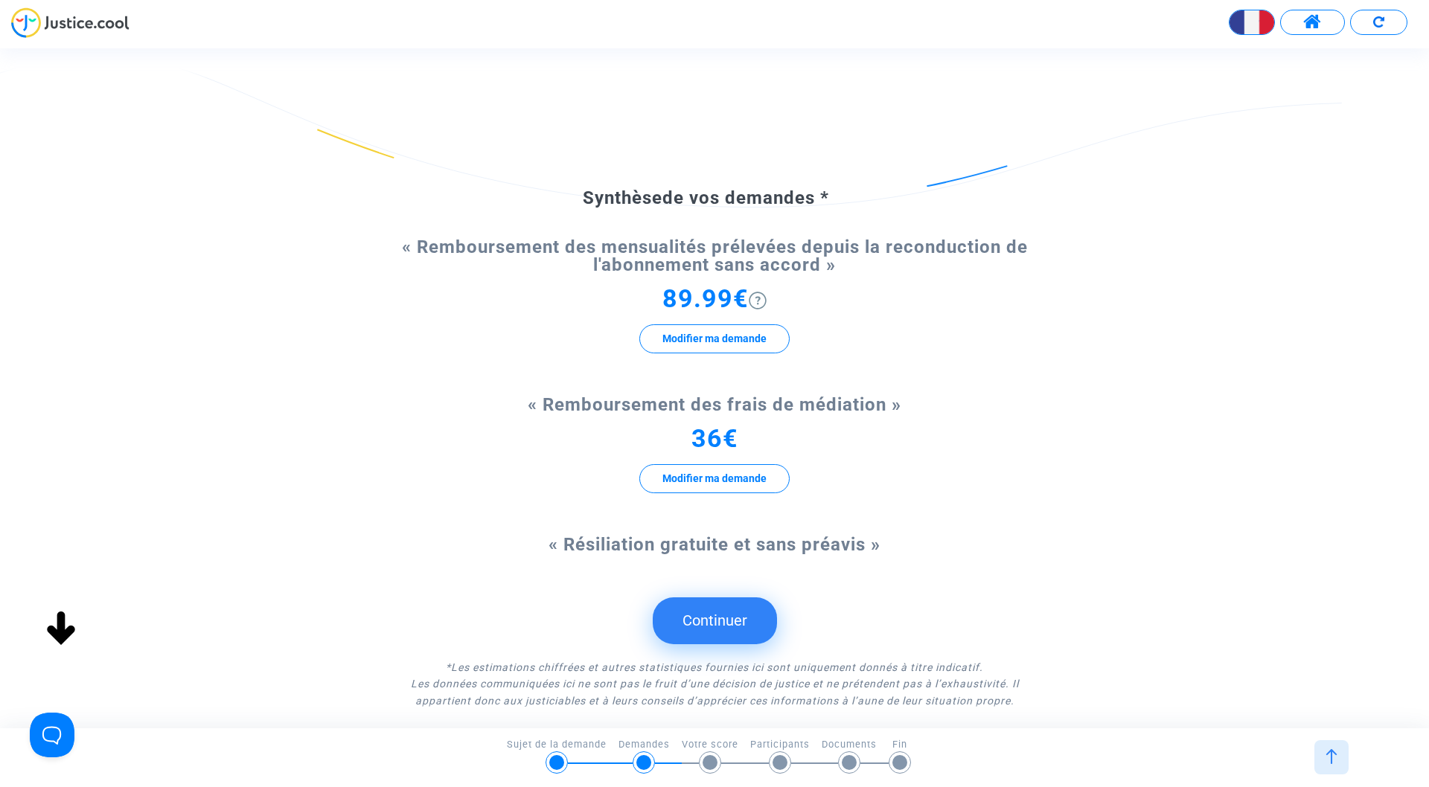
click at [729, 615] on button "Continuer" at bounding box center [715, 620] width 124 height 46
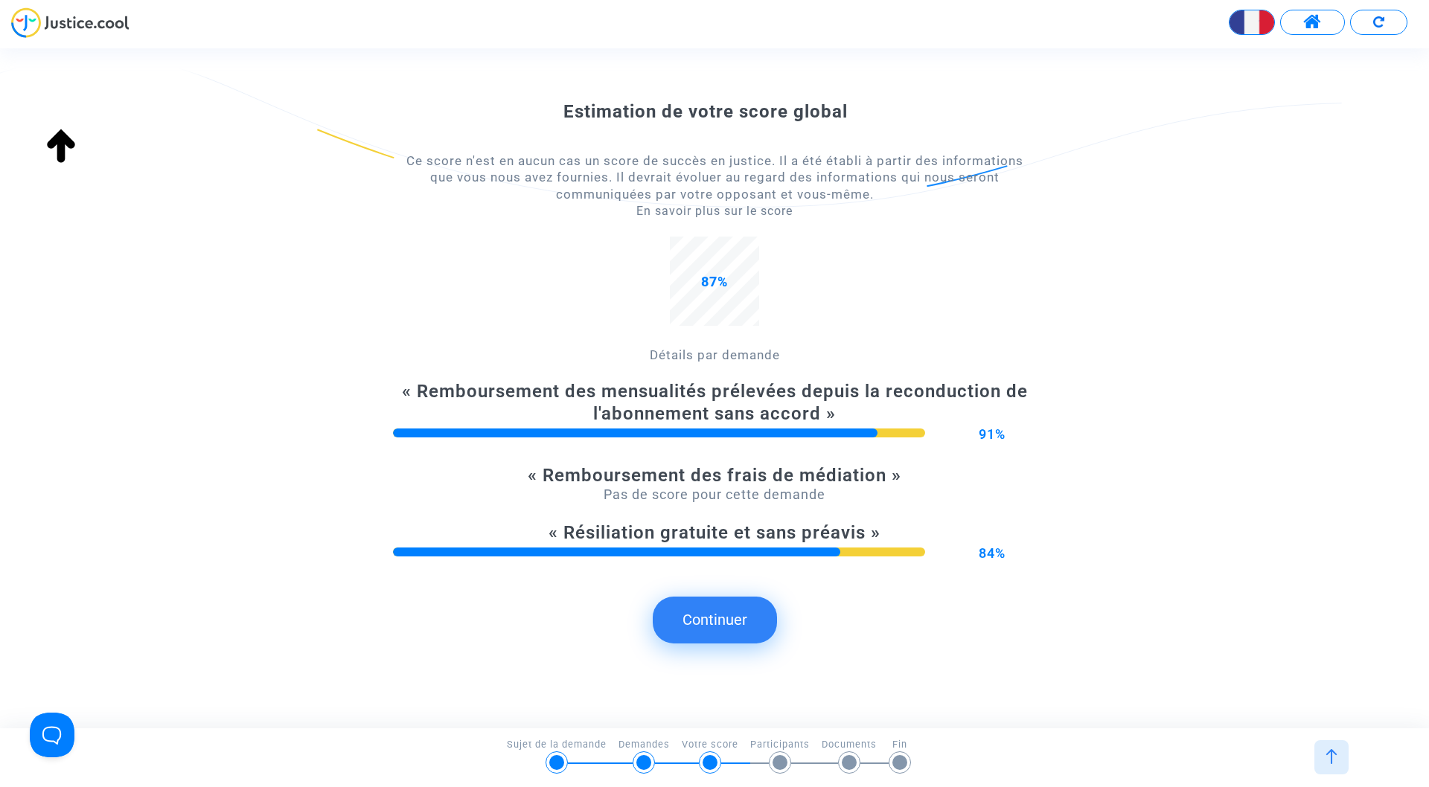
scroll to position [99, 0]
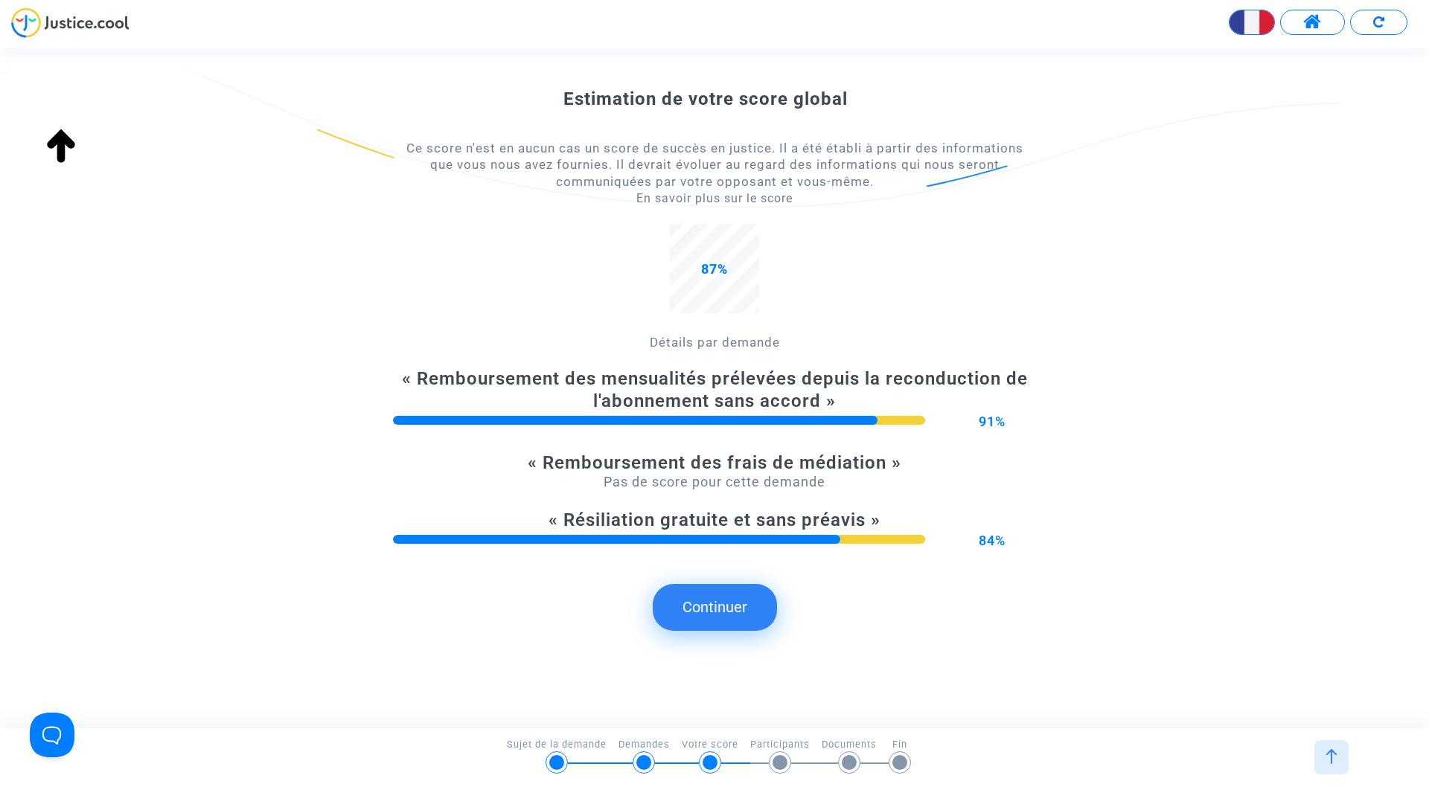
click at [698, 606] on button "Continuer" at bounding box center [715, 607] width 124 height 46
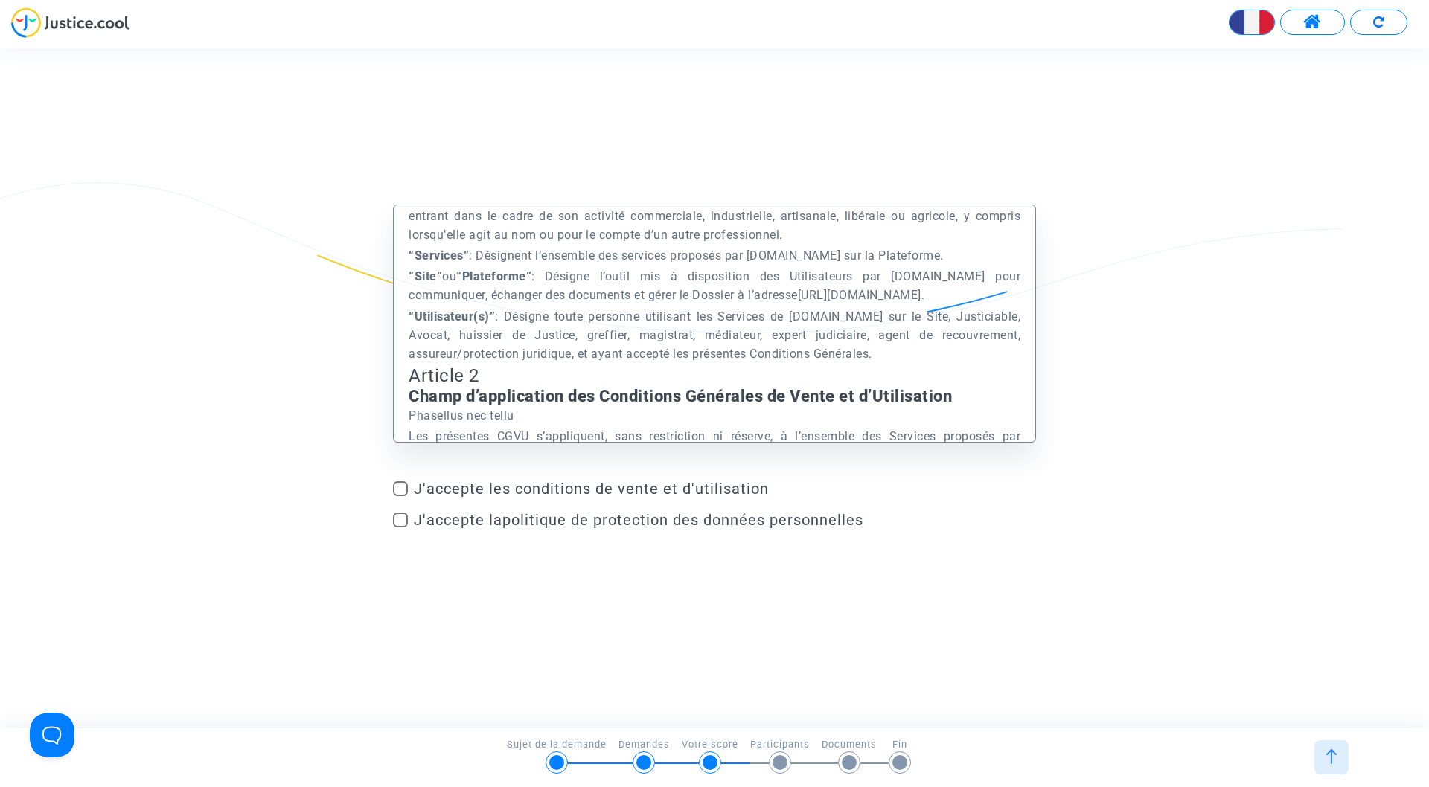
scroll to position [832, 0]
click at [403, 490] on span at bounding box center [400, 488] width 15 height 15
click at [400, 496] on input "J'accepte les conditions de vente et d'utilisation" at bounding box center [400, 496] width 1 height 1
checkbox input "true"
click at [403, 520] on span at bounding box center [400, 520] width 15 height 15
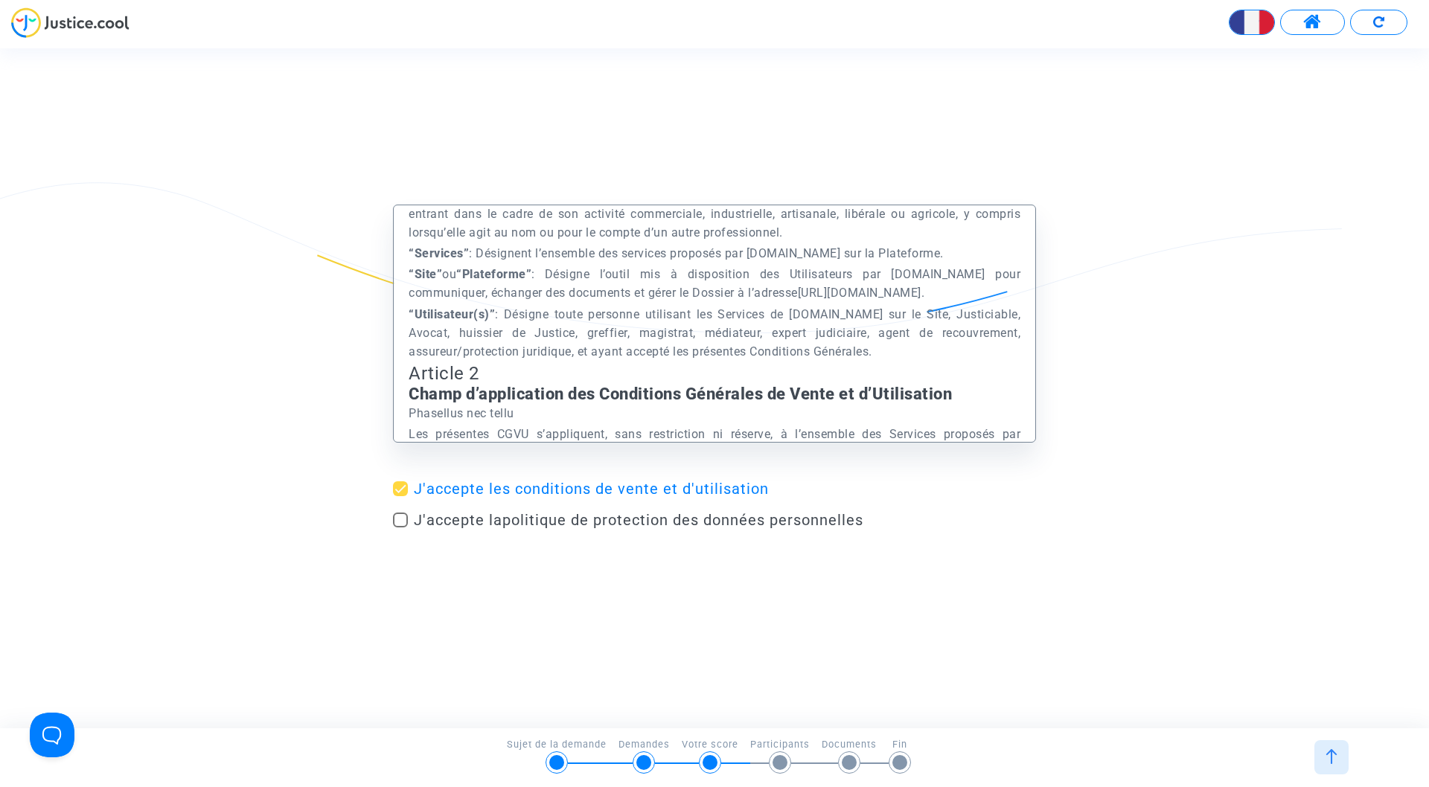
click at [400, 528] on input "J'accepte la politique de protection des données personnelles" at bounding box center [400, 528] width 1 height 1
checkbox input "true"
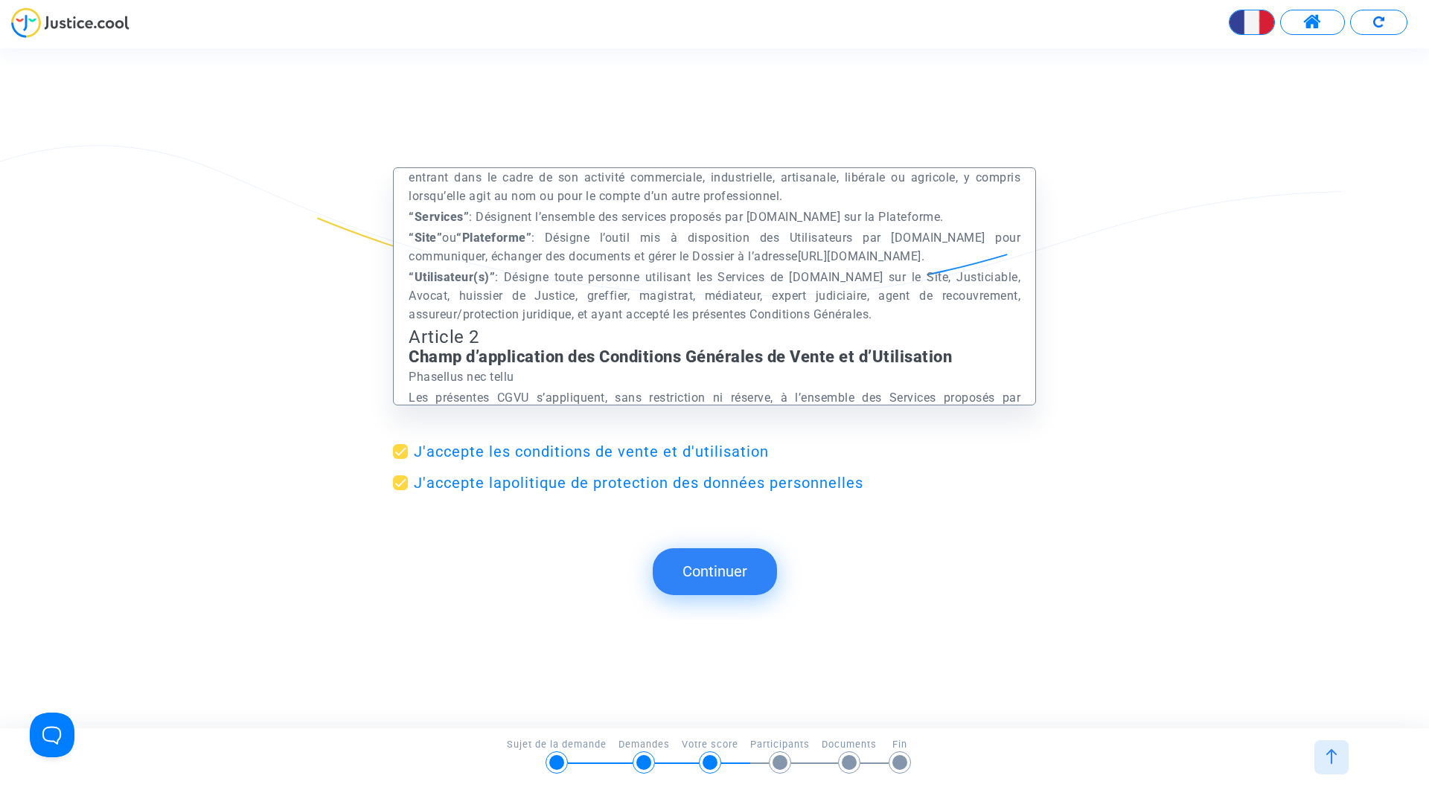
click at [730, 579] on button "Continuer" at bounding box center [715, 571] width 124 height 46
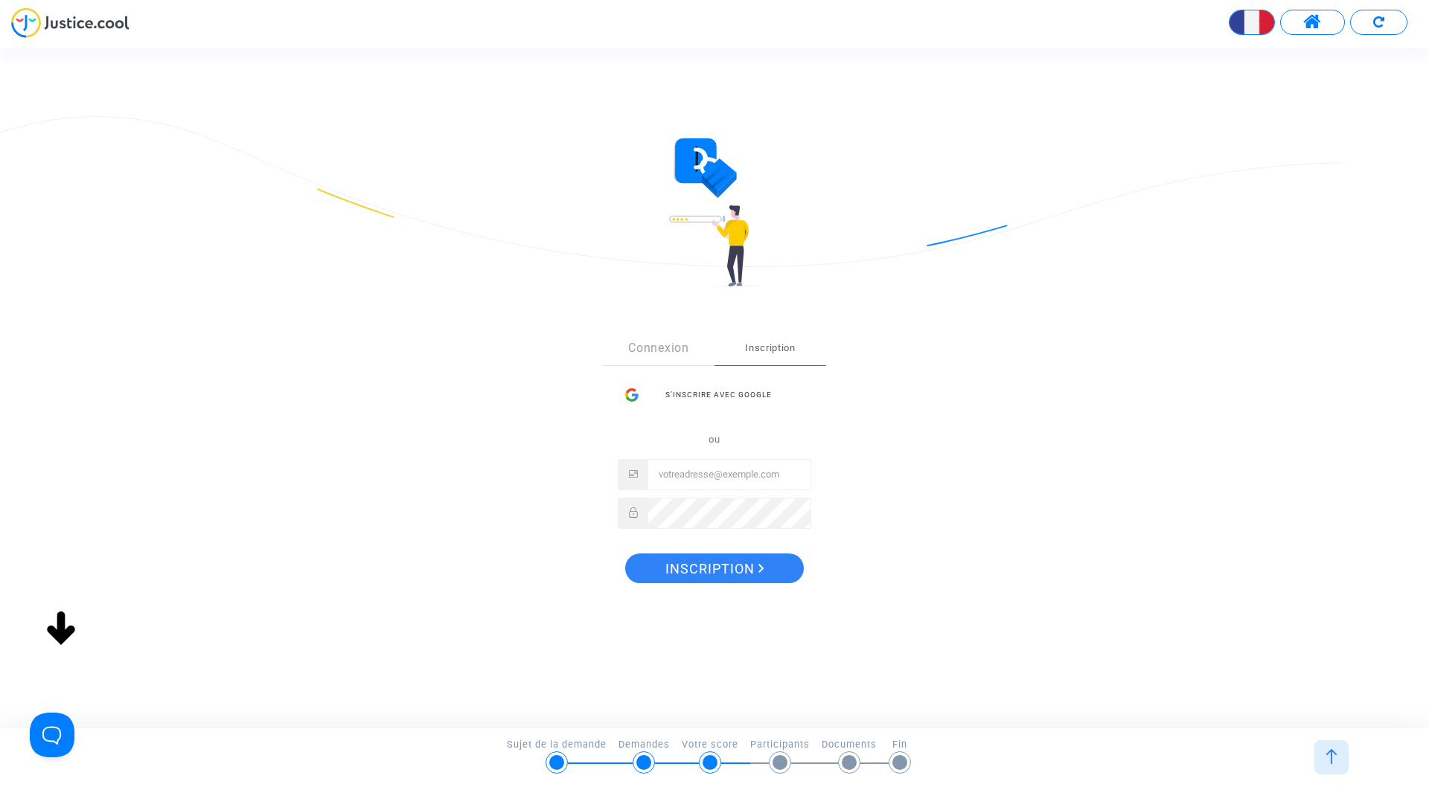
scroll to position [0, 0]
click at [725, 395] on div "S’inscrire avec Google" at bounding box center [714, 395] width 193 height 30
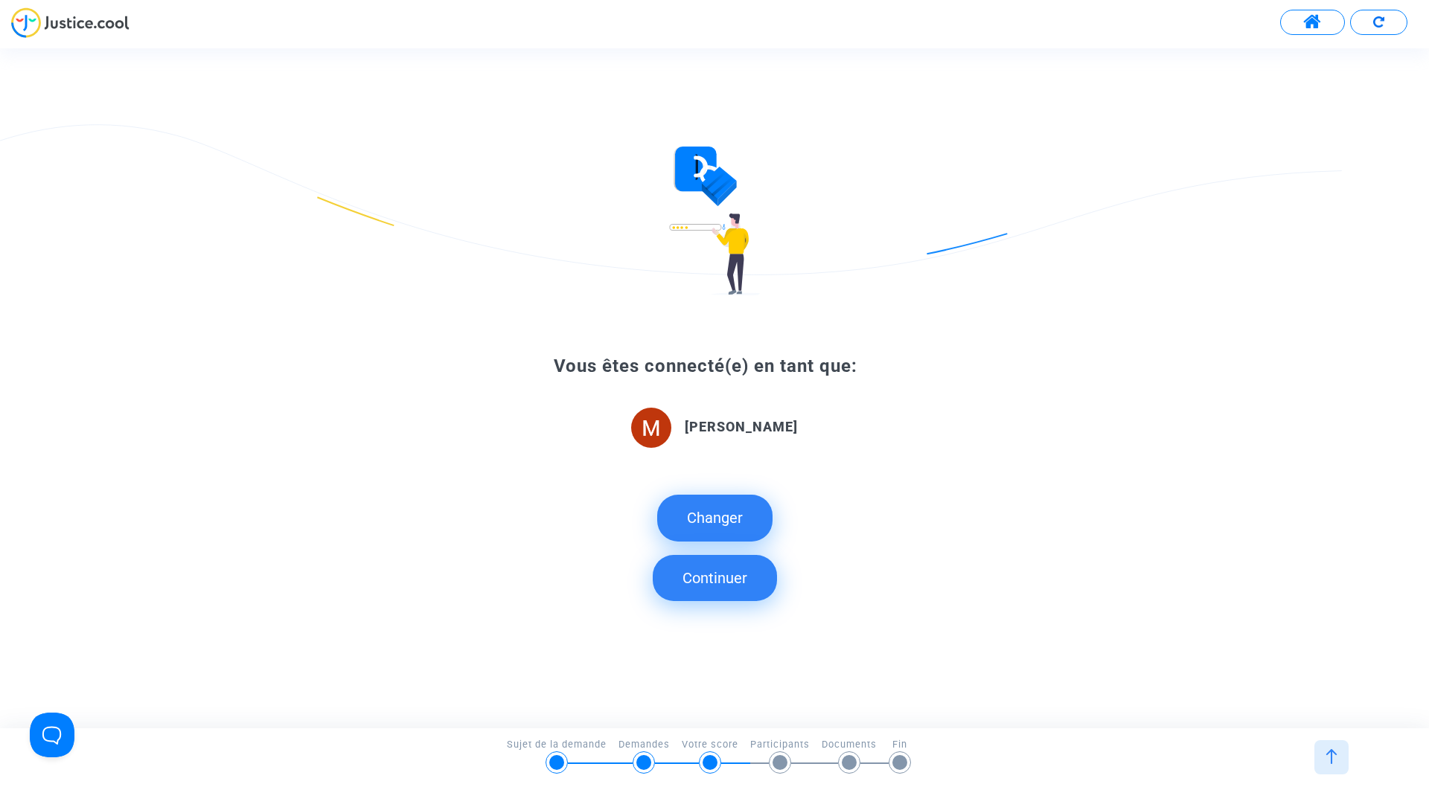
click at [735, 574] on button "Continuer" at bounding box center [715, 578] width 124 height 46
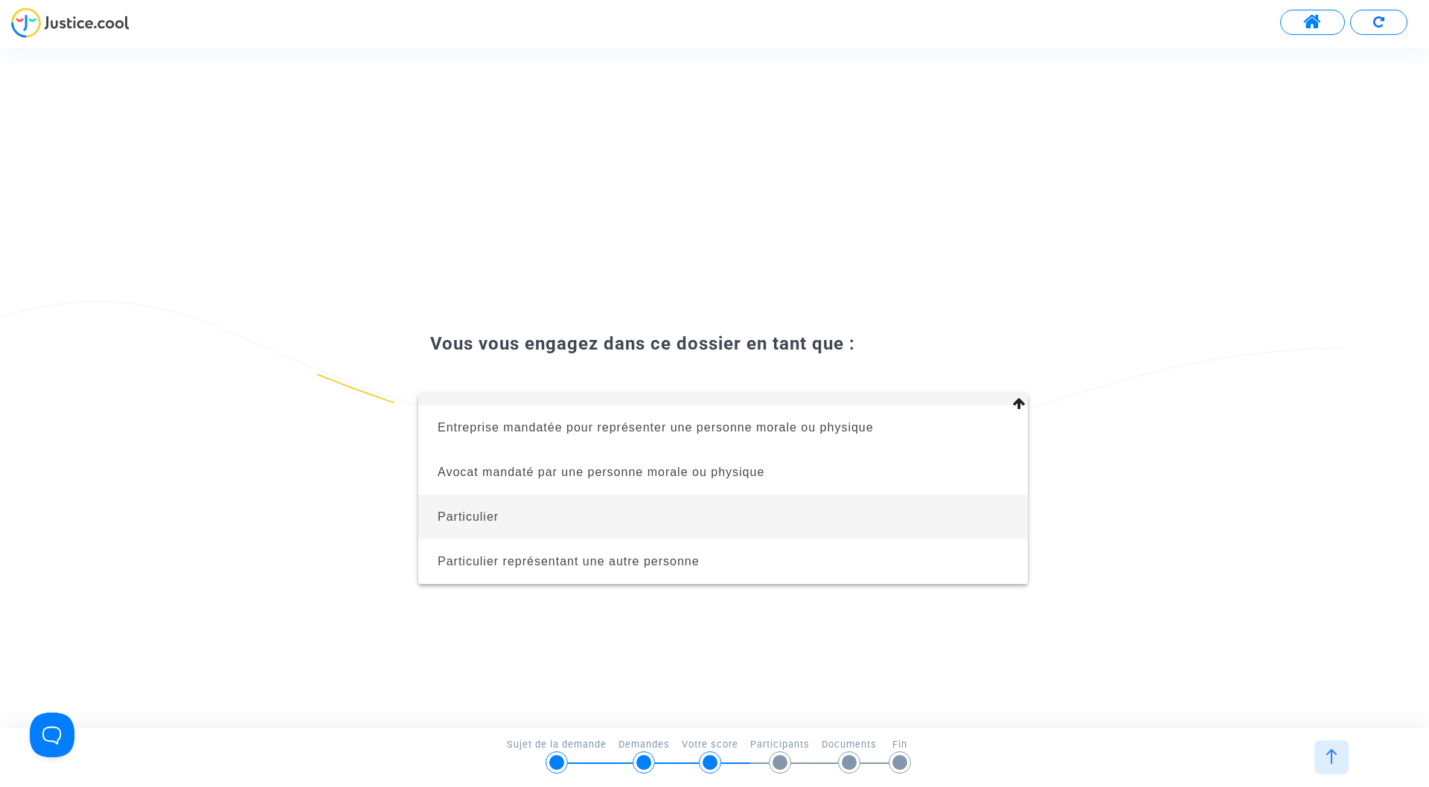
click at [461, 519] on span "Particulier" at bounding box center [468, 516] width 61 height 13
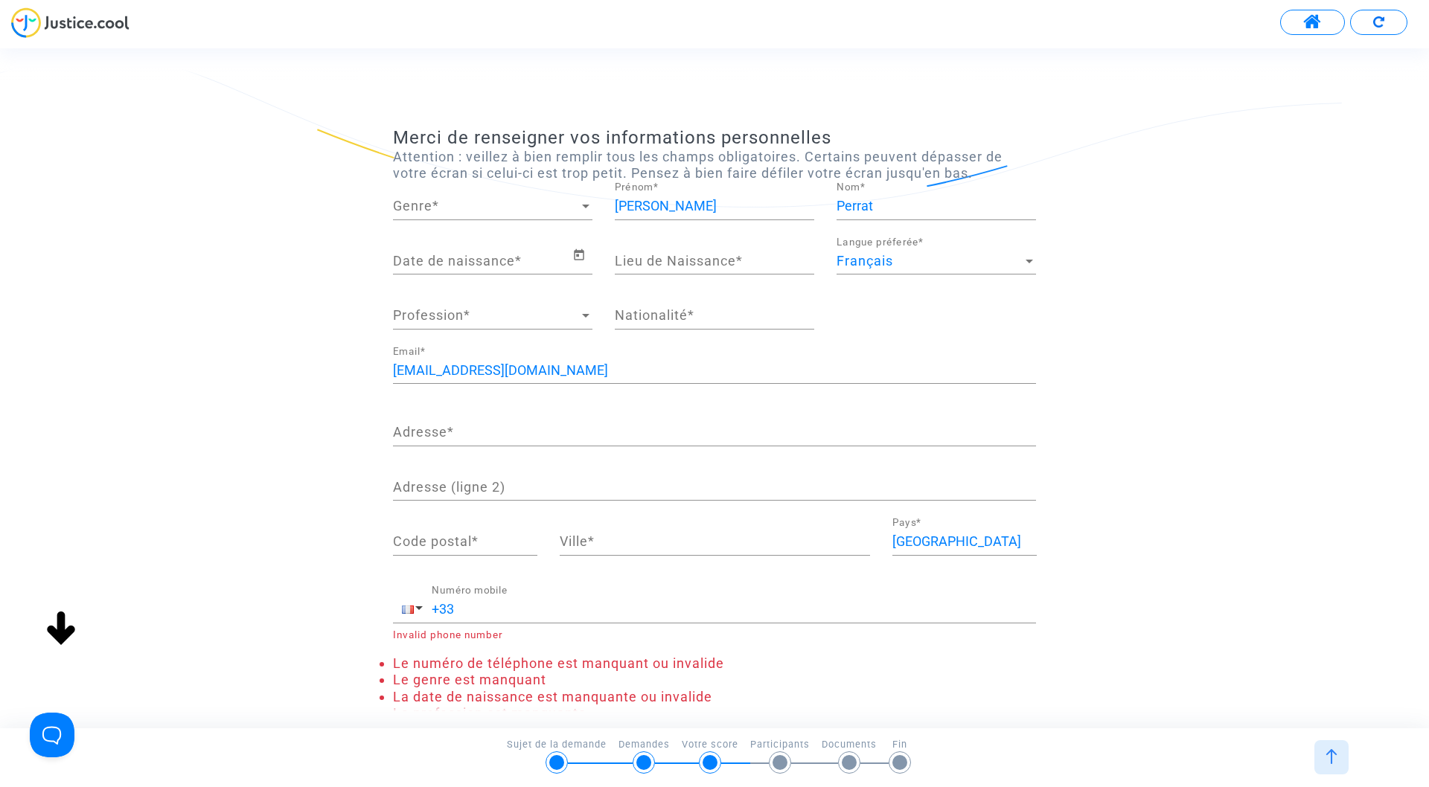
scroll to position [1, 0]
click at [589, 202] on div at bounding box center [585, 205] width 13 height 15
click at [469, 243] on span "Monsieur" at bounding box center [492, 245] width 199 height 40
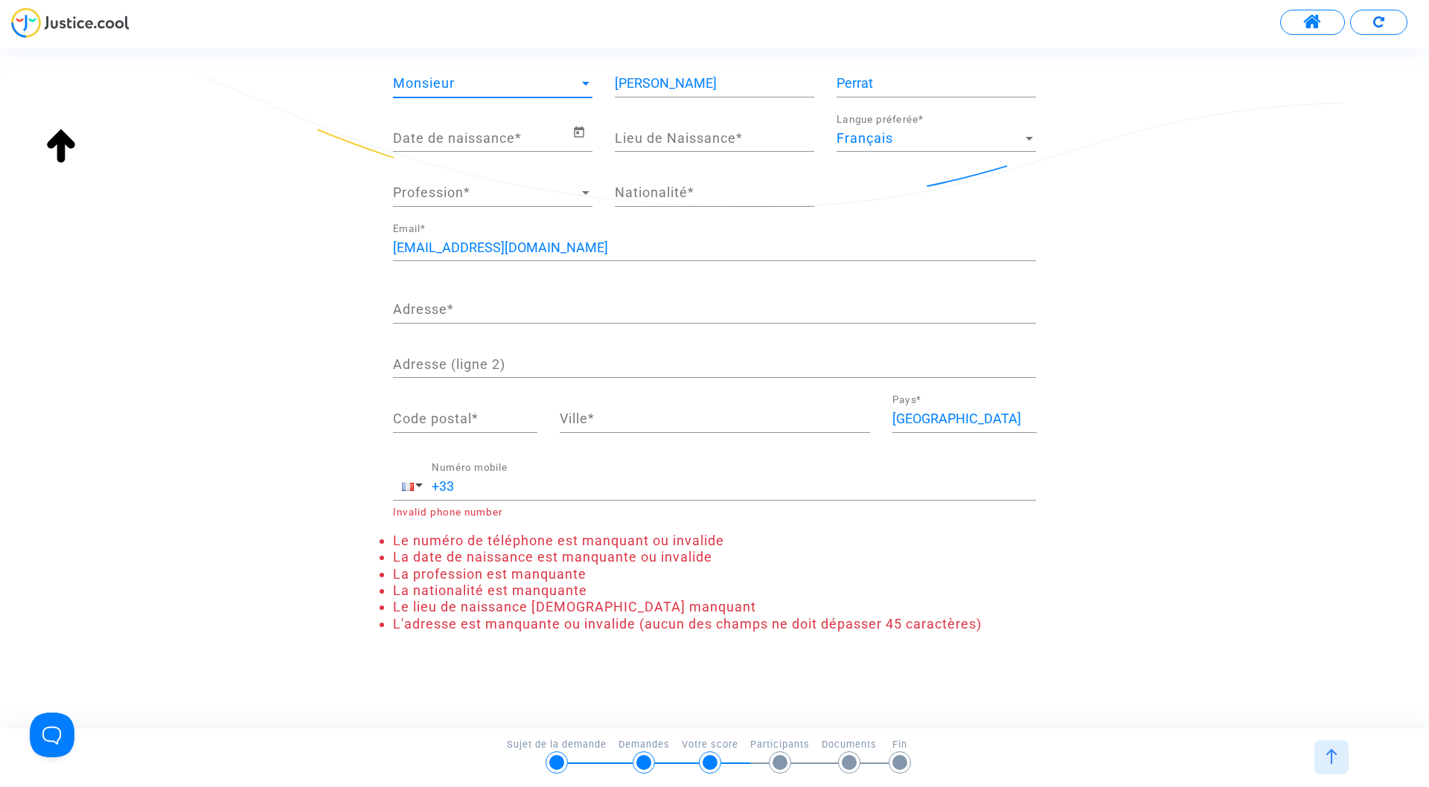
scroll to position [0, 0]
click at [574, 130] on icon "Open calendar" at bounding box center [579, 131] width 10 height 11
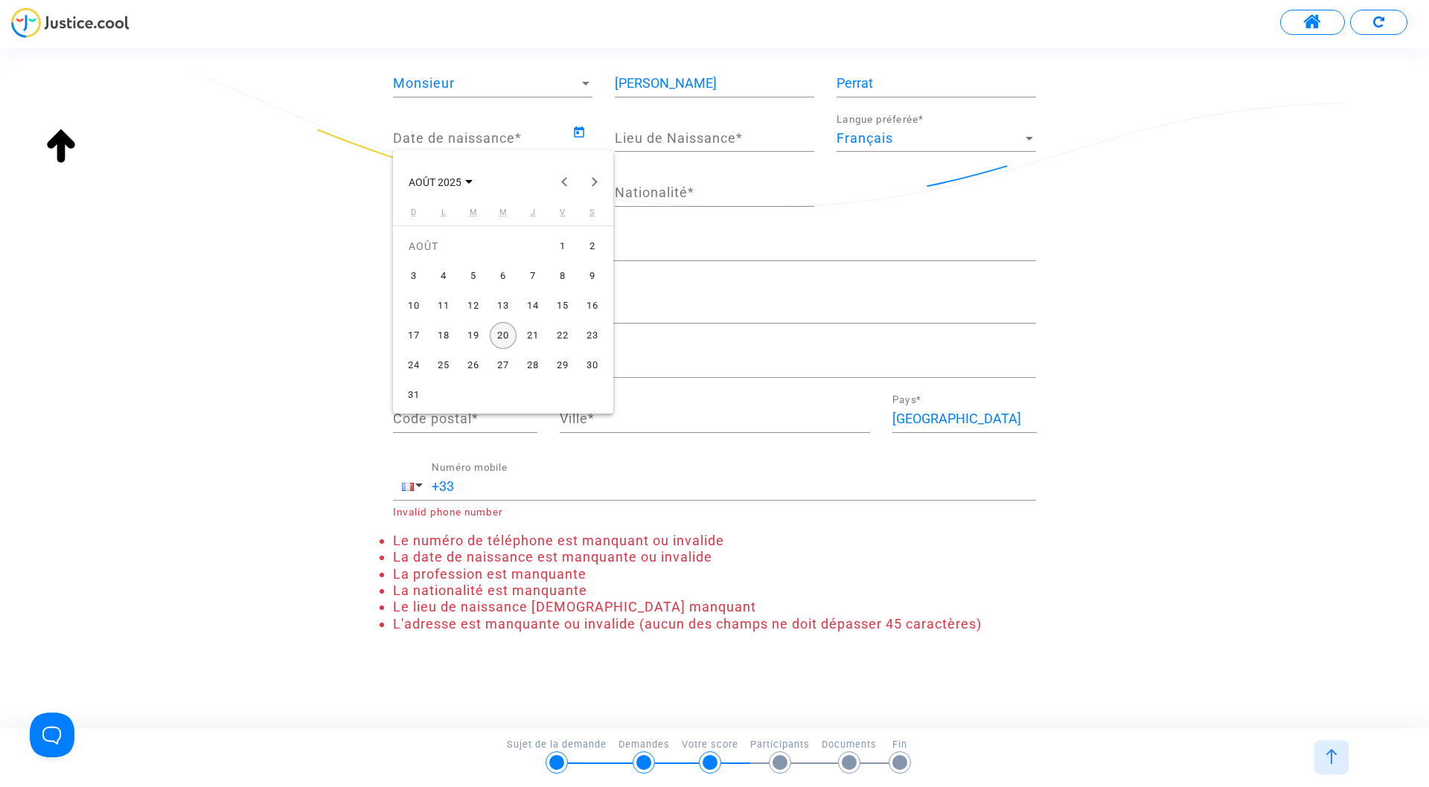
click at [598, 361] on div "30" at bounding box center [592, 365] width 27 height 27
type input "[DATE]"
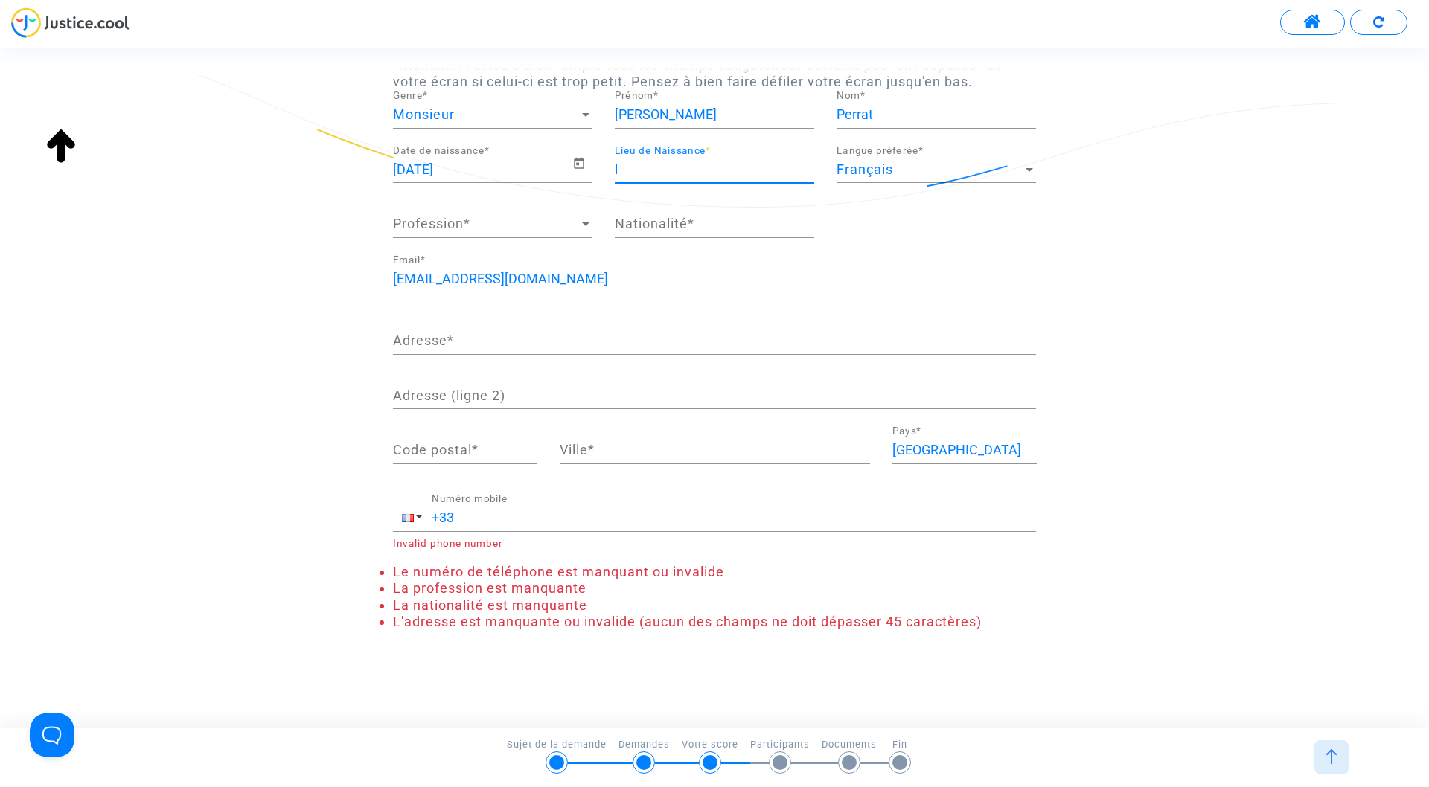
scroll to position [90, 0]
type input "les ulis"
